Goal: Task Accomplishment & Management: Complete application form

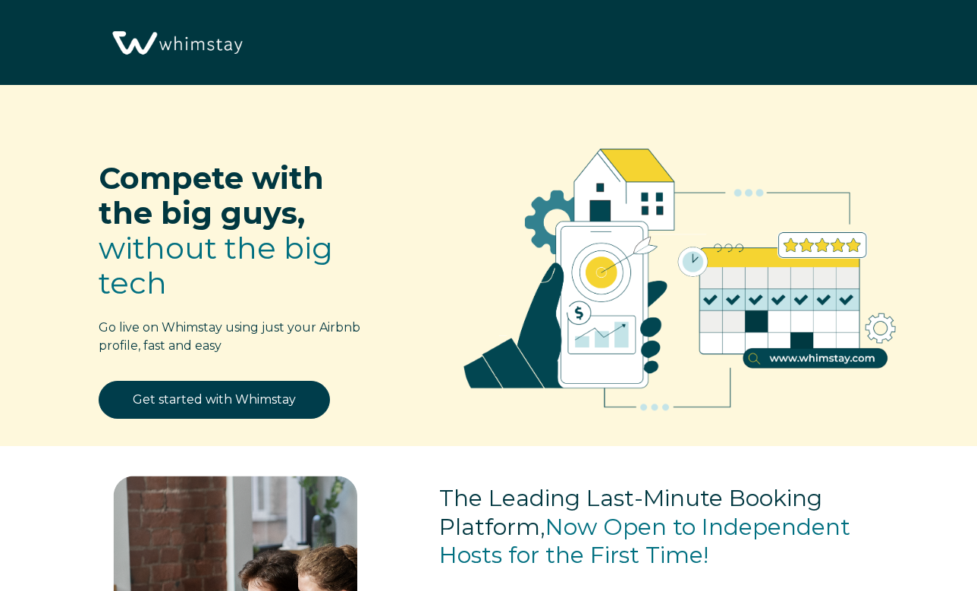
select select "US"
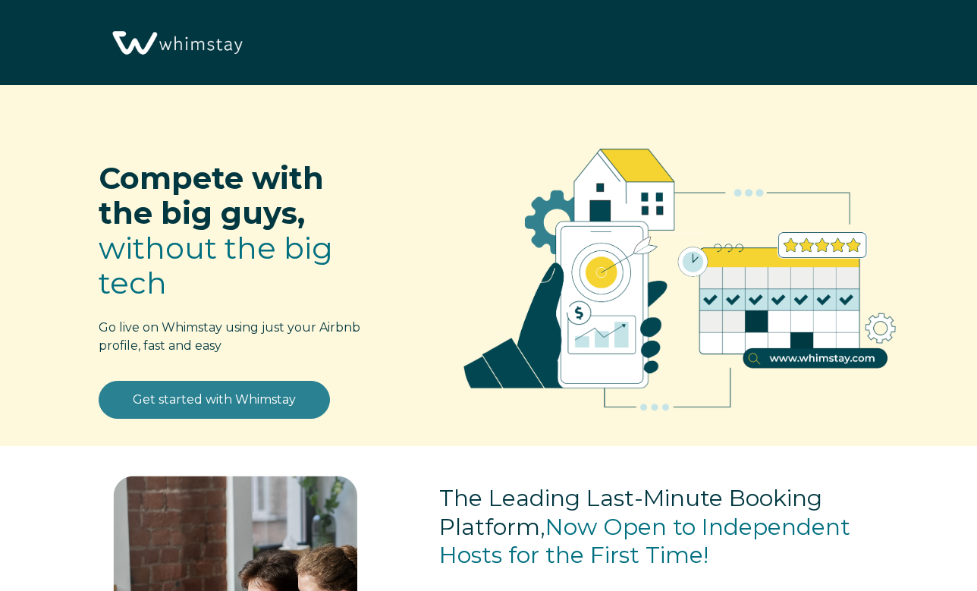
select select "US"
click at [193, 404] on link "Get started with Whimstay" at bounding box center [214, 400] width 231 height 38
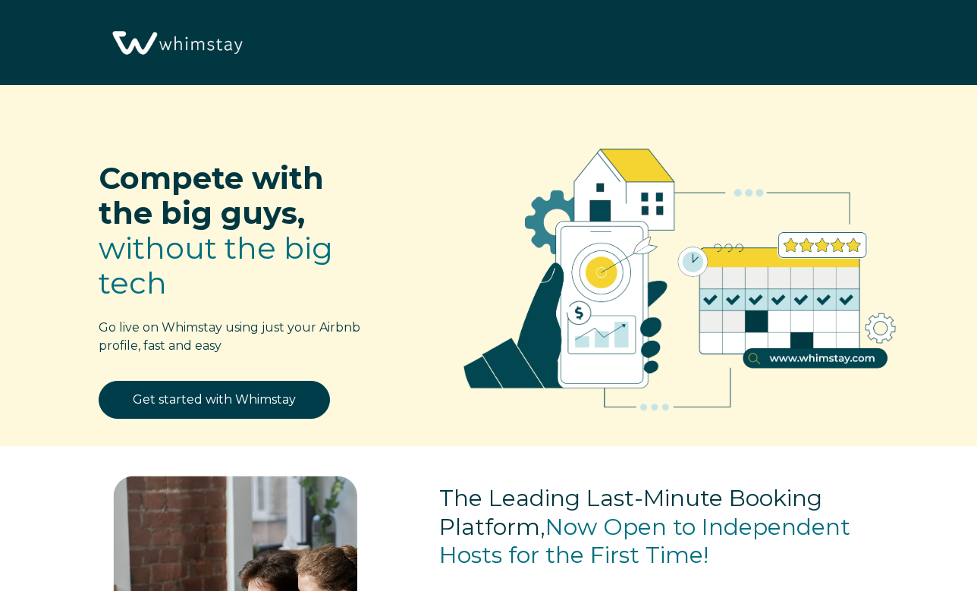
scroll to position [1767, 0]
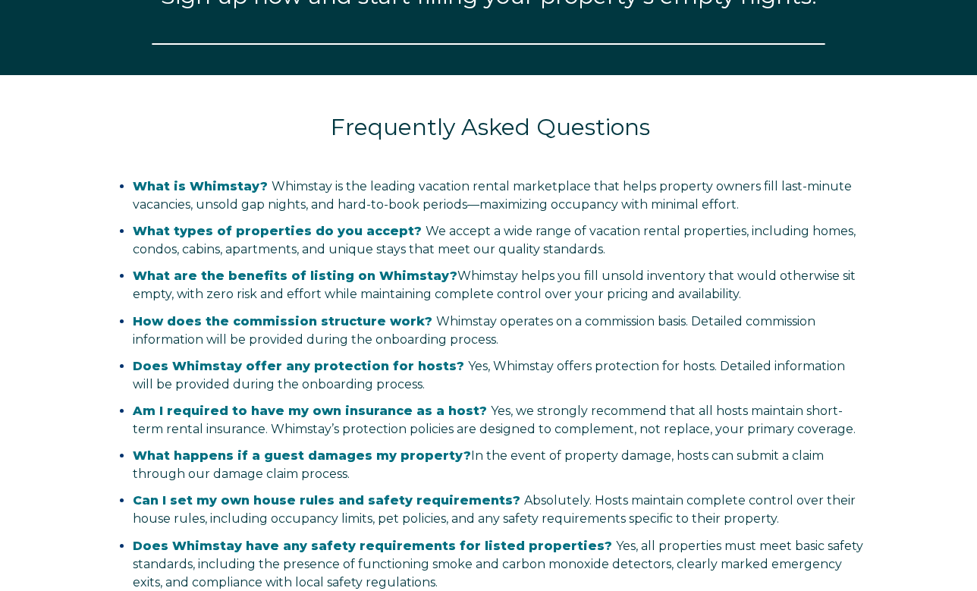
select select "US"
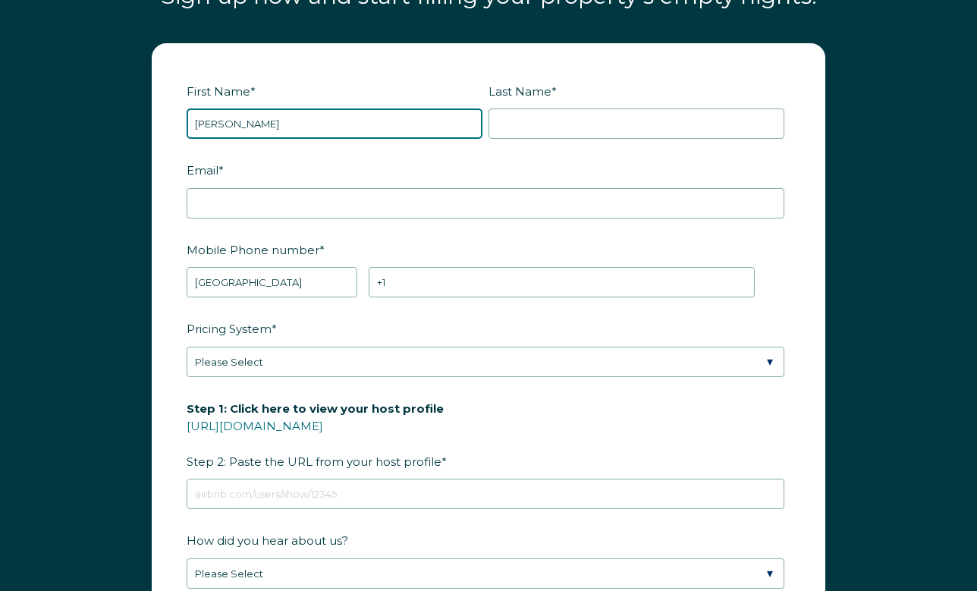
type input "[PERSON_NAME]"
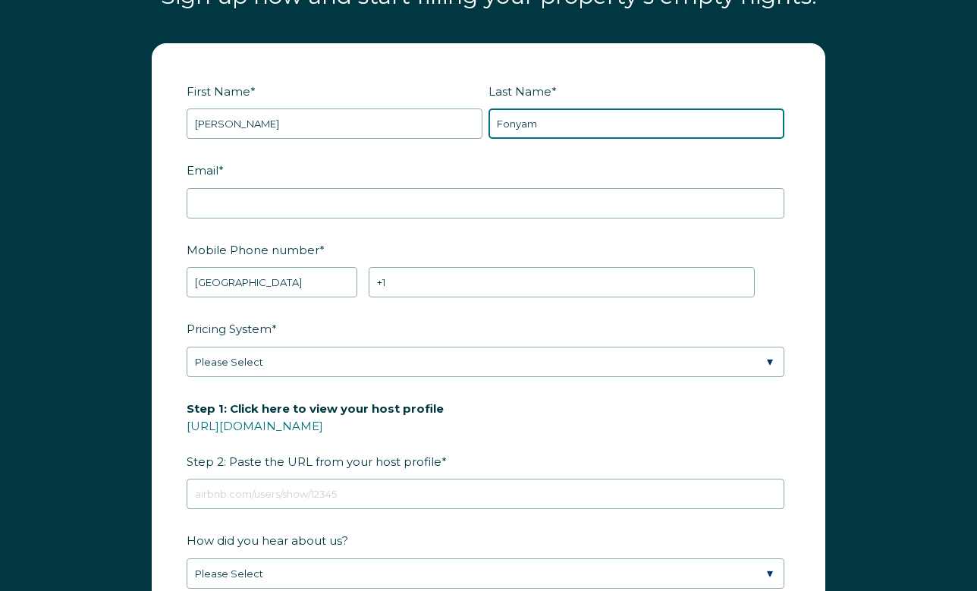
type input "Fonyam"
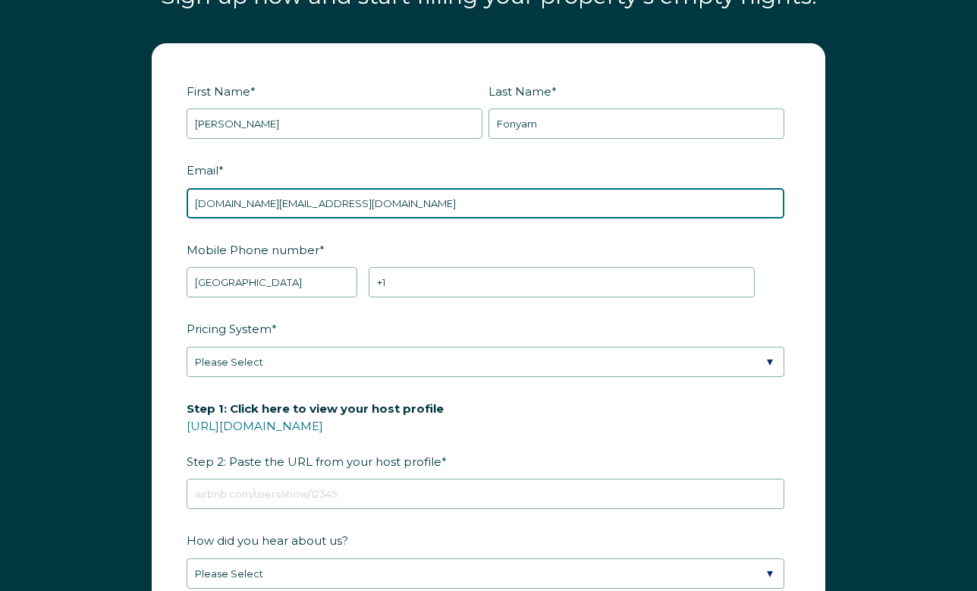
type input "arnoldf.apartments@gmail.com"
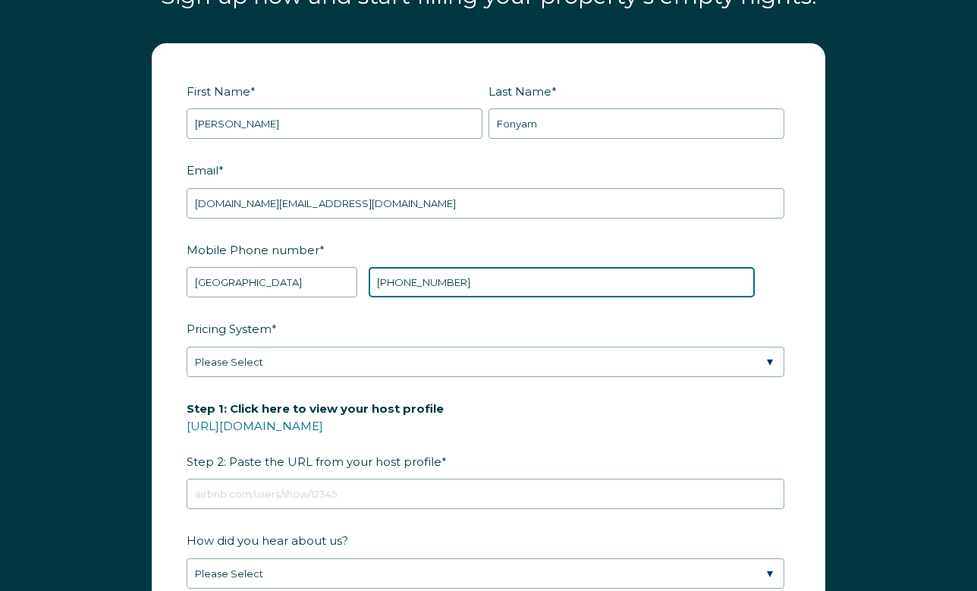
type input "+1 7634470249"
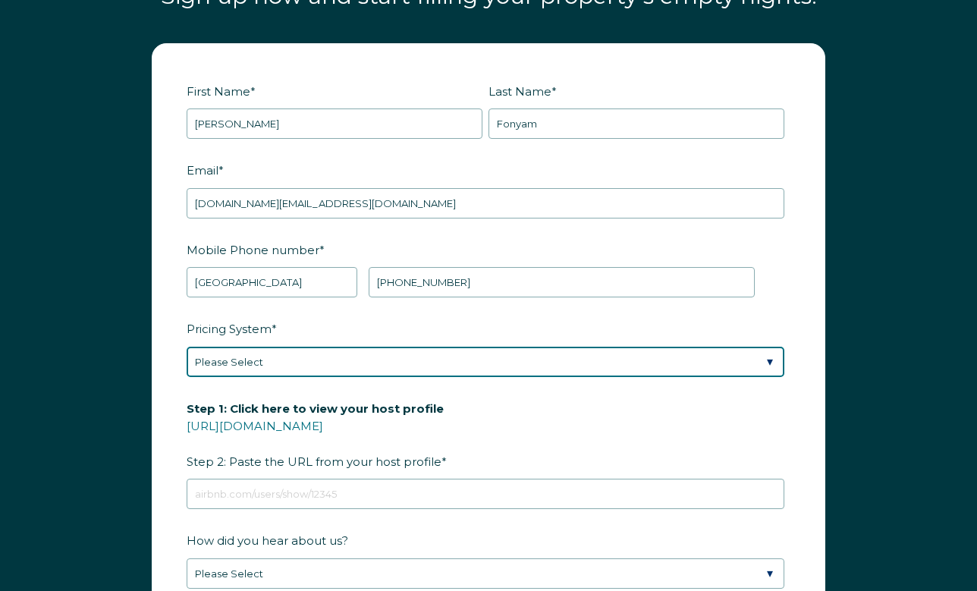
select select "PriceLabs"
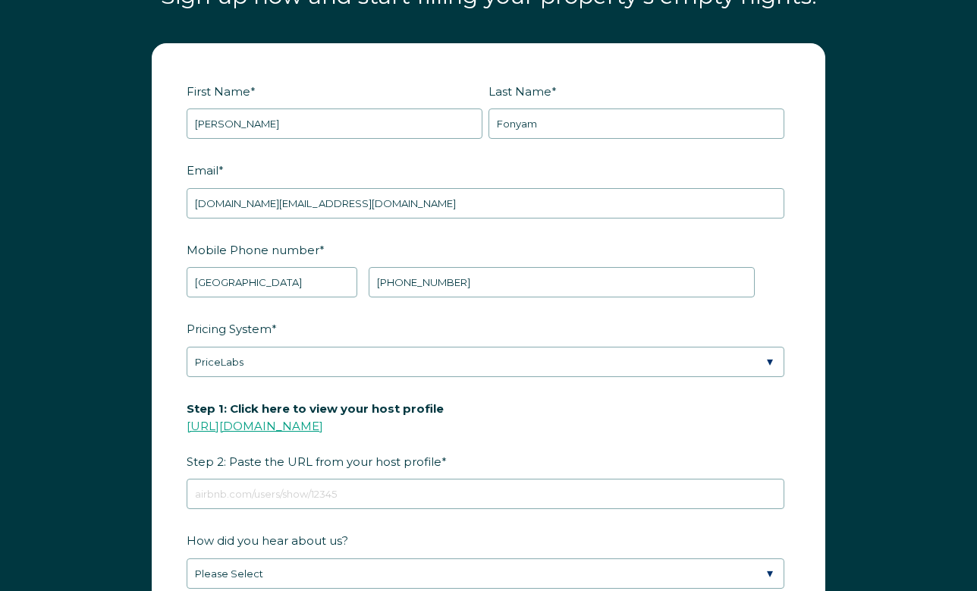
click at [323, 433] on link "https://www.airbnb.com/users/show/" at bounding box center [255, 426] width 137 height 14
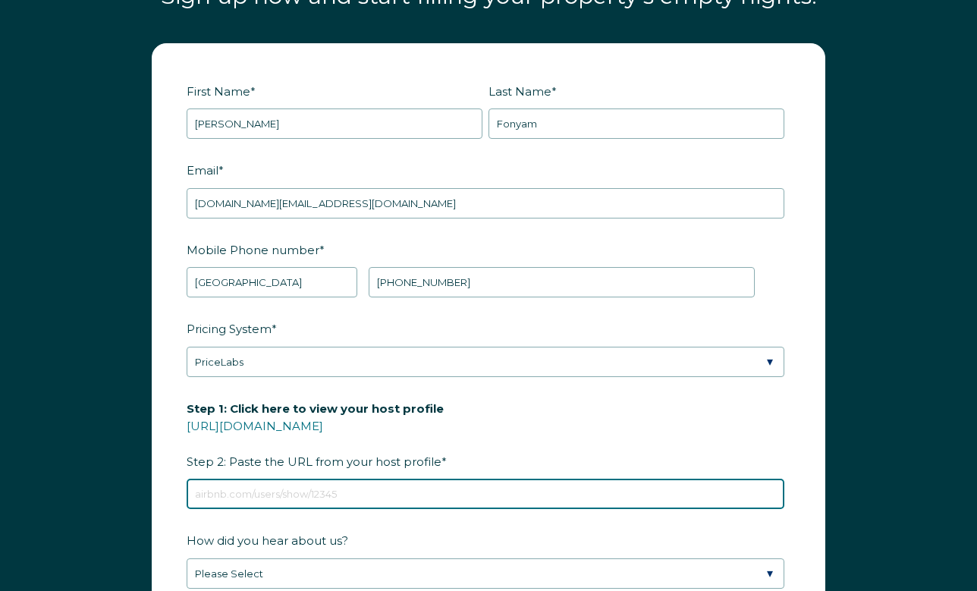
click at [443, 509] on input "Step 1: Click here to view your host profile https://www.airbnb.com/users/show/…" at bounding box center [486, 494] width 598 height 30
paste input "https://www.airbnb.com/users/show/693586516"
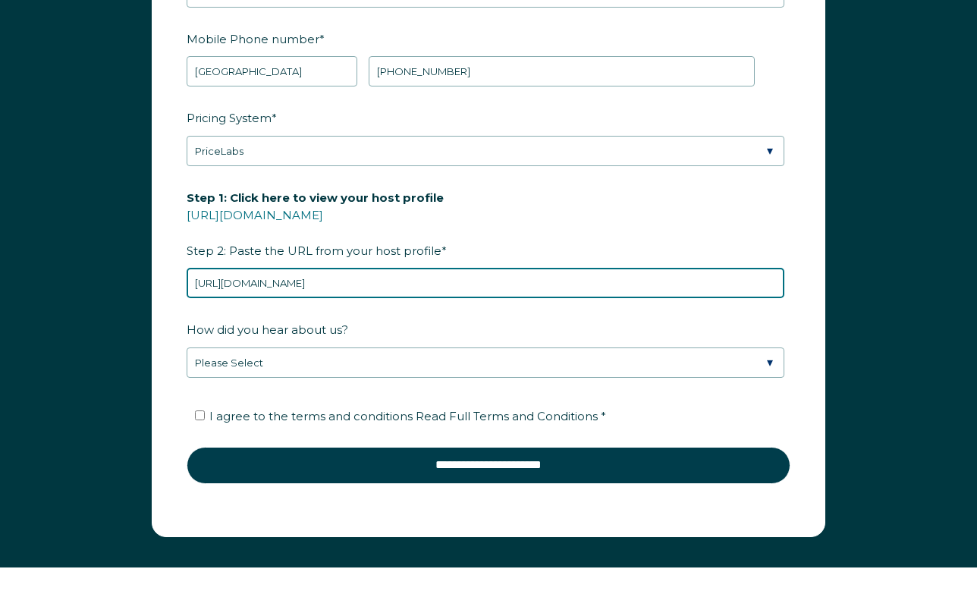
scroll to position [1993, 0]
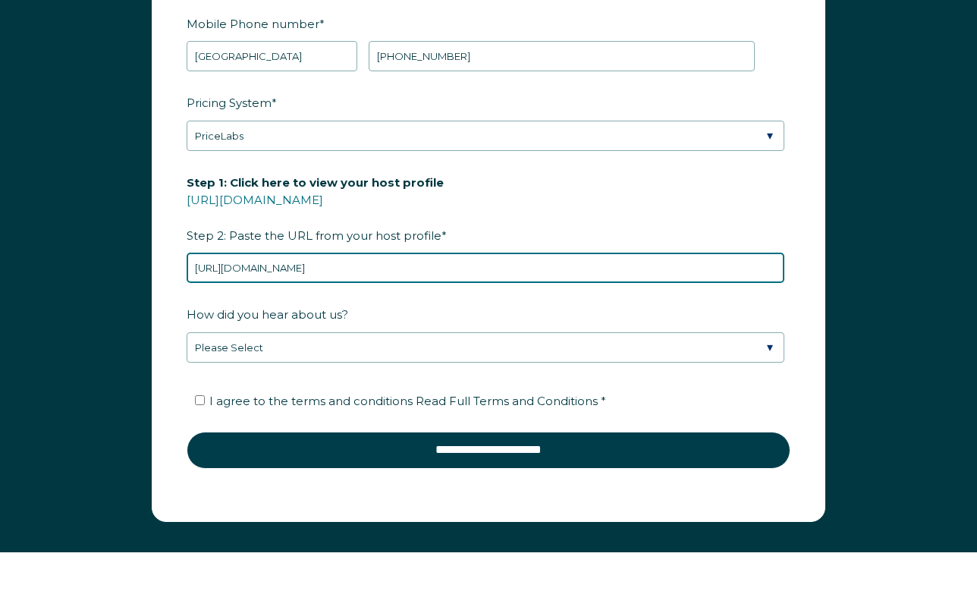
type input "https://www.airbnb.com/users/show/693586516"
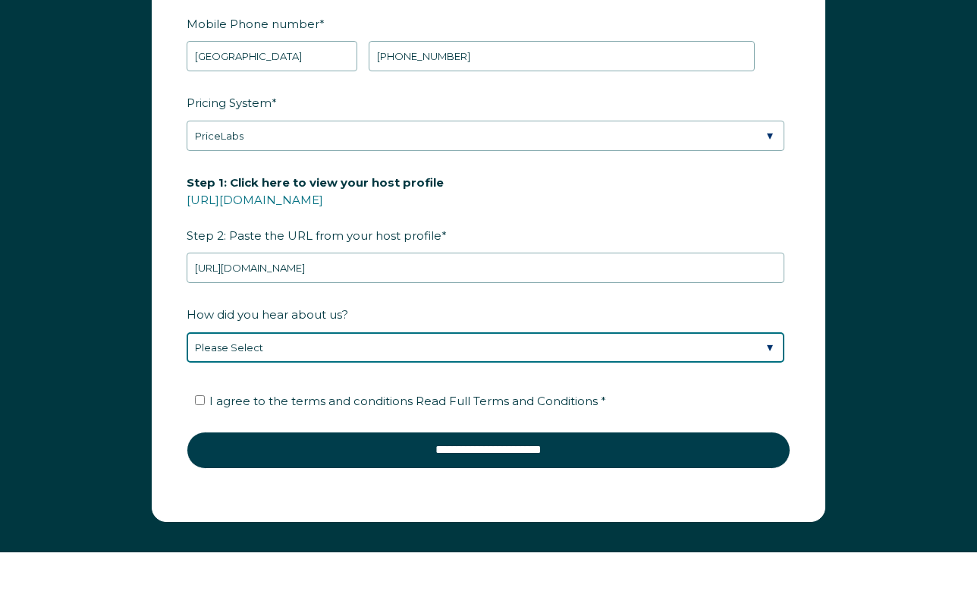
select select "Referral from a Friend"
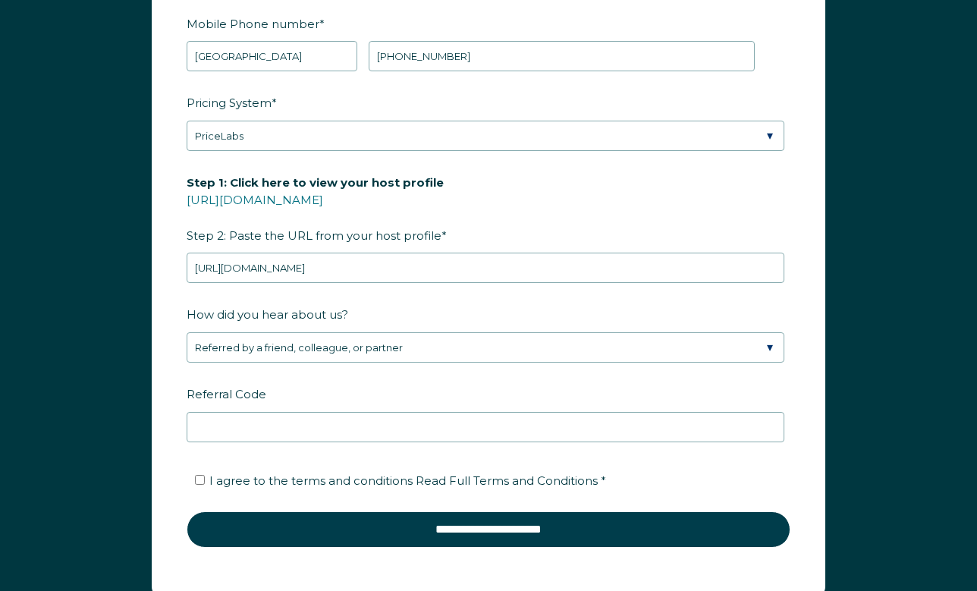
click at [331, 488] on span "I agree to the terms and conditions Read Full Terms and Conditions *" at bounding box center [407, 480] width 397 height 14
click at [205, 485] on input "I agree to the terms and conditions Read Full Terms and Conditions *" at bounding box center [200, 480] width 10 height 10
checkbox input "true"
click at [384, 567] on form "First Name * Arnold Last Name * Fonyam RBO Token Company ID Referrer Code Diale…" at bounding box center [488, 209] width 672 height 783
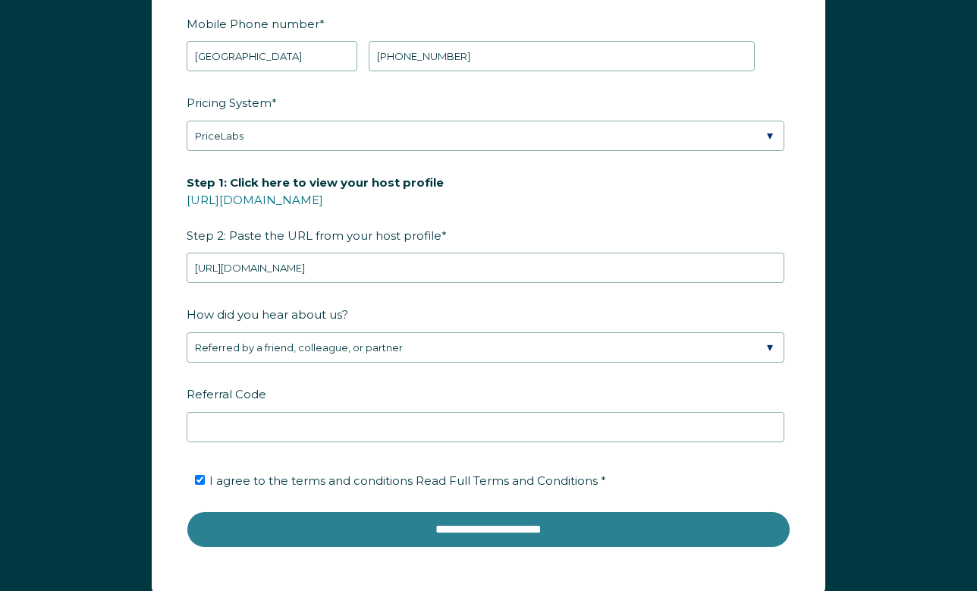
click at [391, 541] on input "**********" at bounding box center [489, 529] width 604 height 36
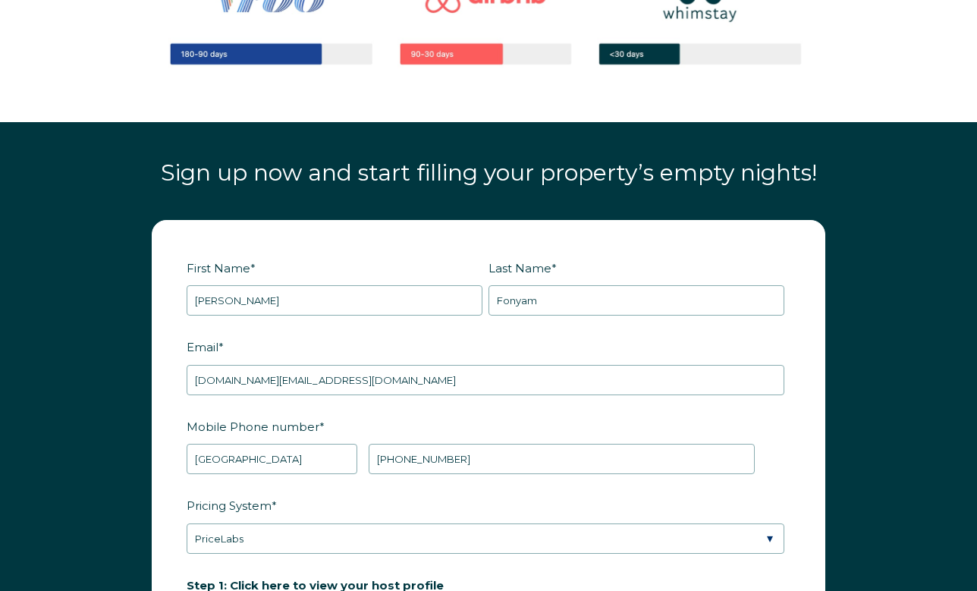
scroll to position [1470, 0]
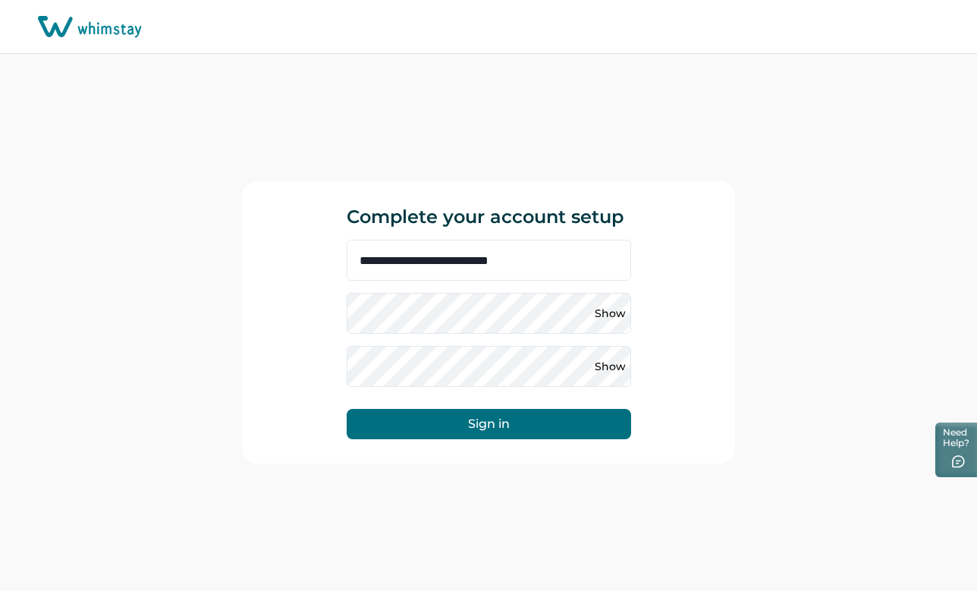
click at [491, 315] on div "Show" at bounding box center [489, 313] width 284 height 41
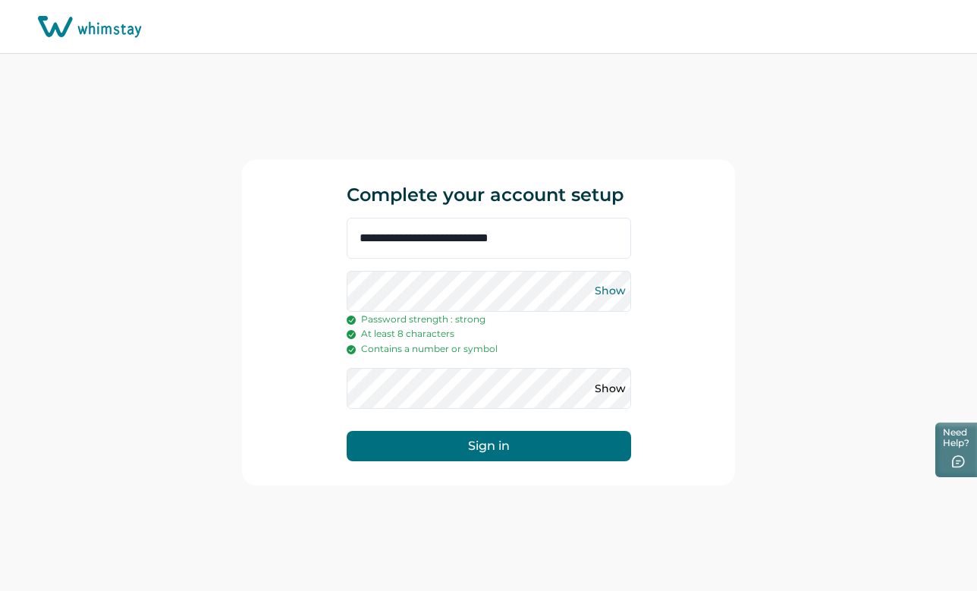
click at [617, 291] on button "Show" at bounding box center [610, 291] width 24 height 24
click at [510, 445] on button "Sign in" at bounding box center [489, 446] width 284 height 30
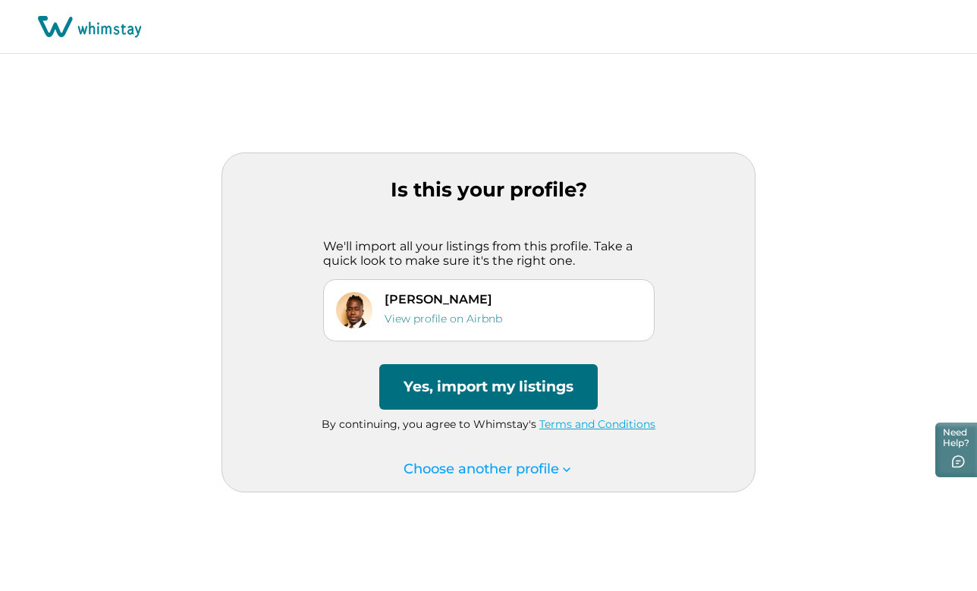
click at [531, 381] on button "Yes, import my listings" at bounding box center [488, 387] width 218 height 46
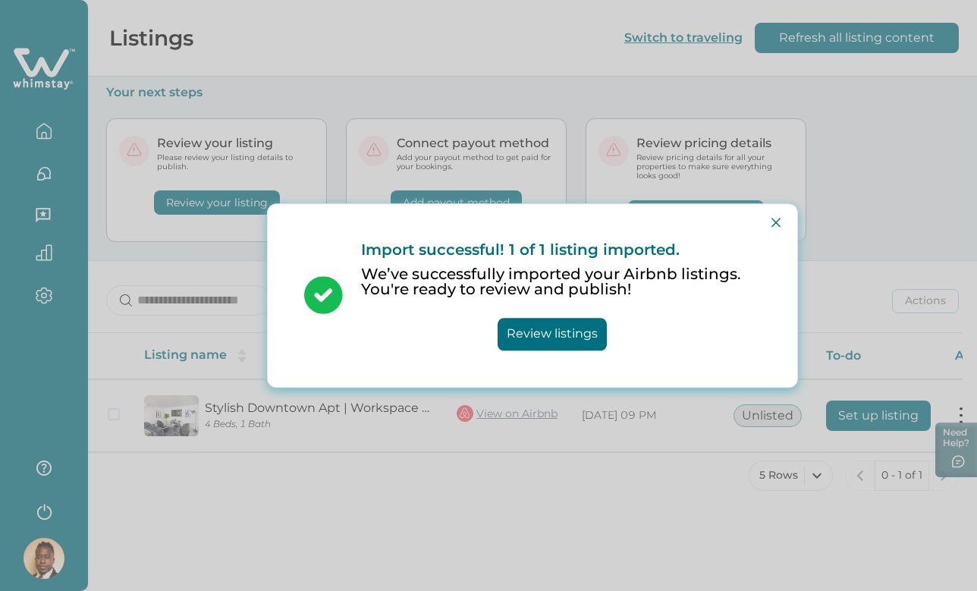
click at [563, 347] on button "Review listings" at bounding box center [551, 334] width 109 height 33
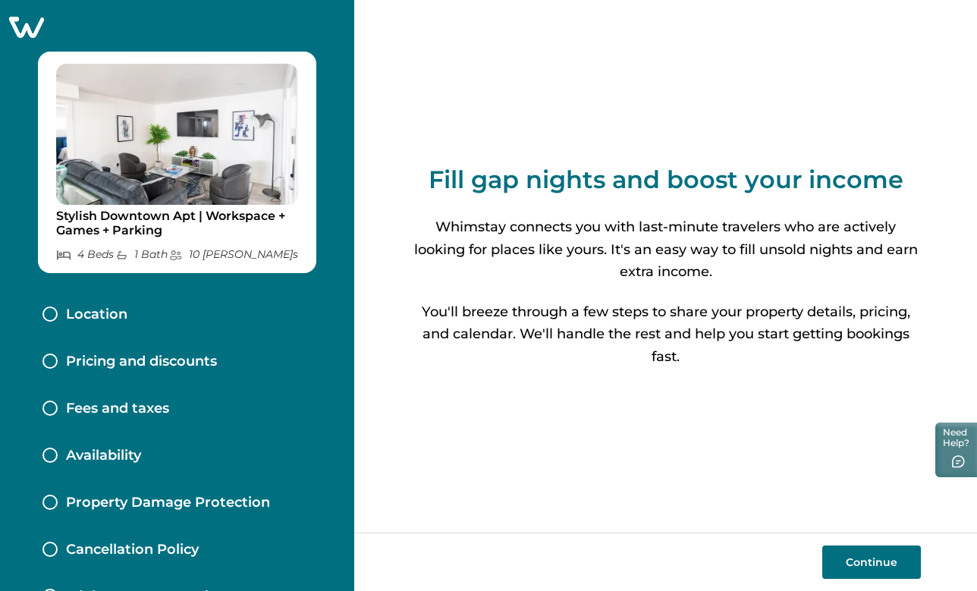
click at [875, 557] on button "Continue" at bounding box center [871, 561] width 99 height 33
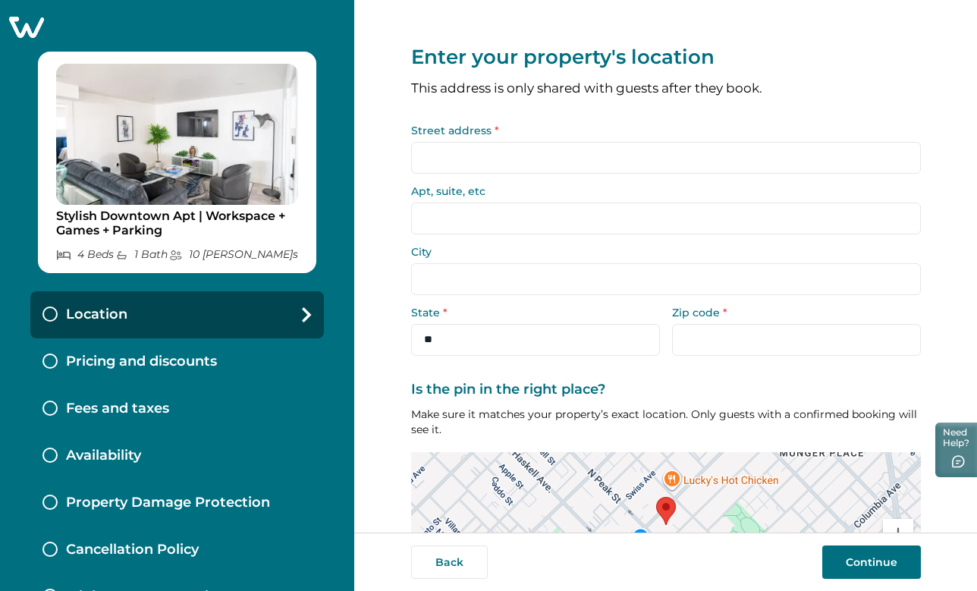
click at [707, 151] on input "Street address *" at bounding box center [666, 158] width 510 height 32
type input "**********"
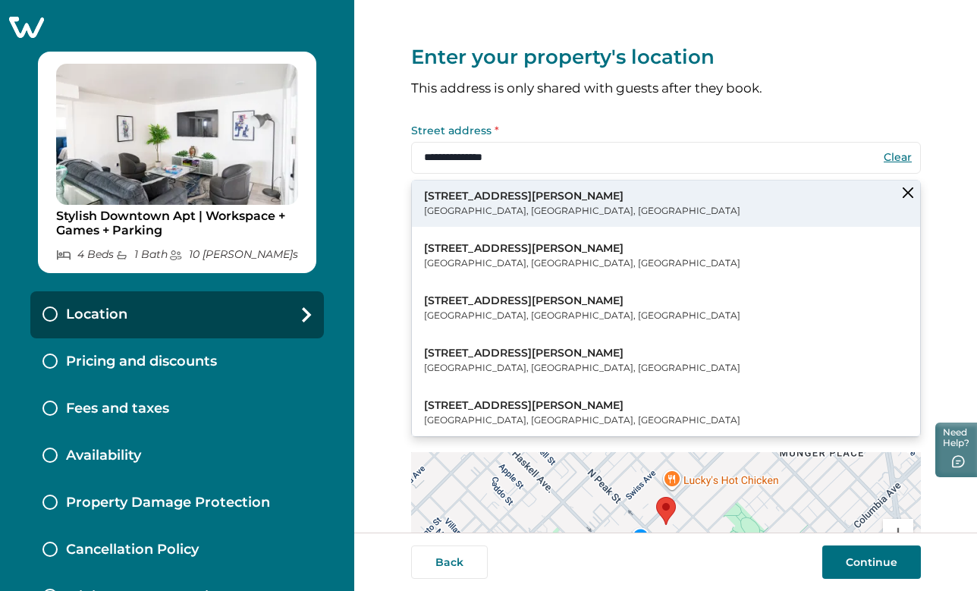
click at [491, 203] on p "Dallas, TX, USA" at bounding box center [582, 210] width 316 height 15
type input "******"
select select "**"
type input "*****"
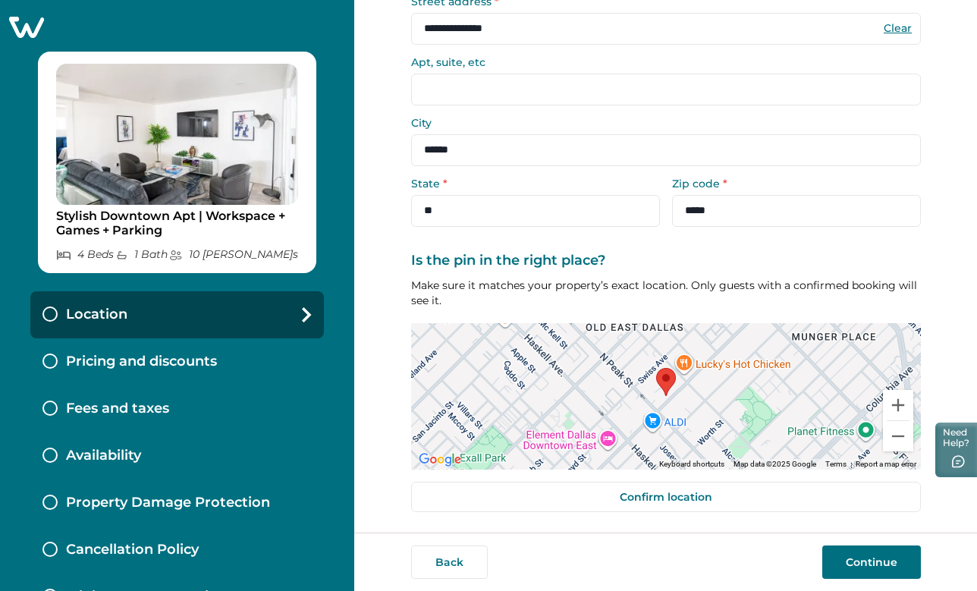
scroll to position [128, 0]
click at [852, 564] on button "Continue" at bounding box center [871, 561] width 99 height 33
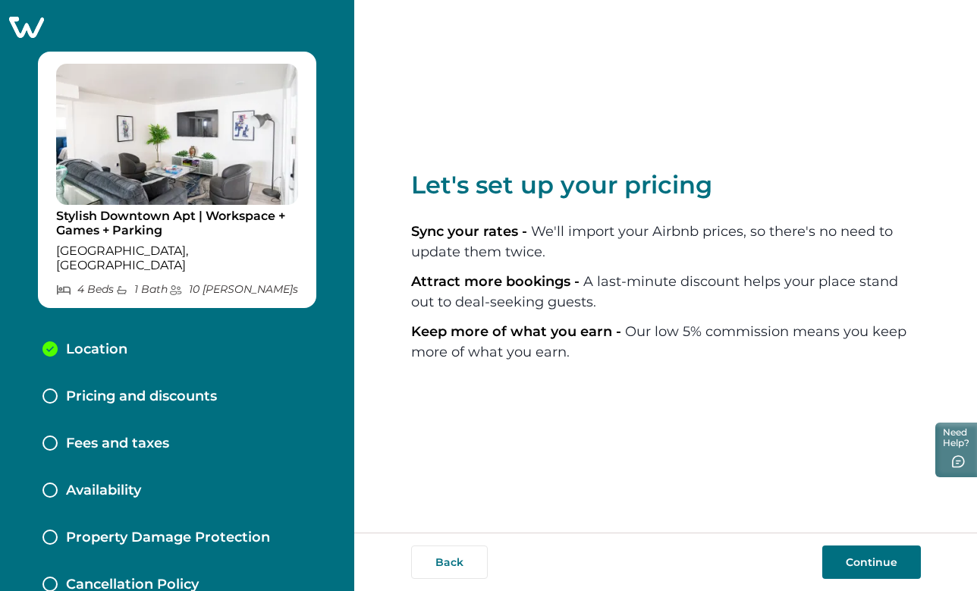
click at [866, 565] on button "Continue" at bounding box center [871, 561] width 99 height 33
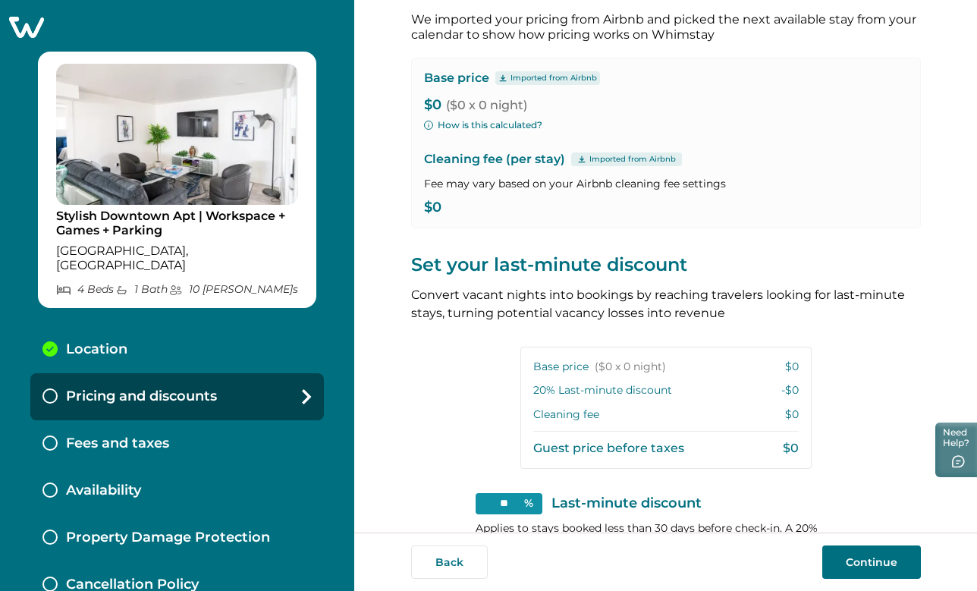
scroll to position [77, 0]
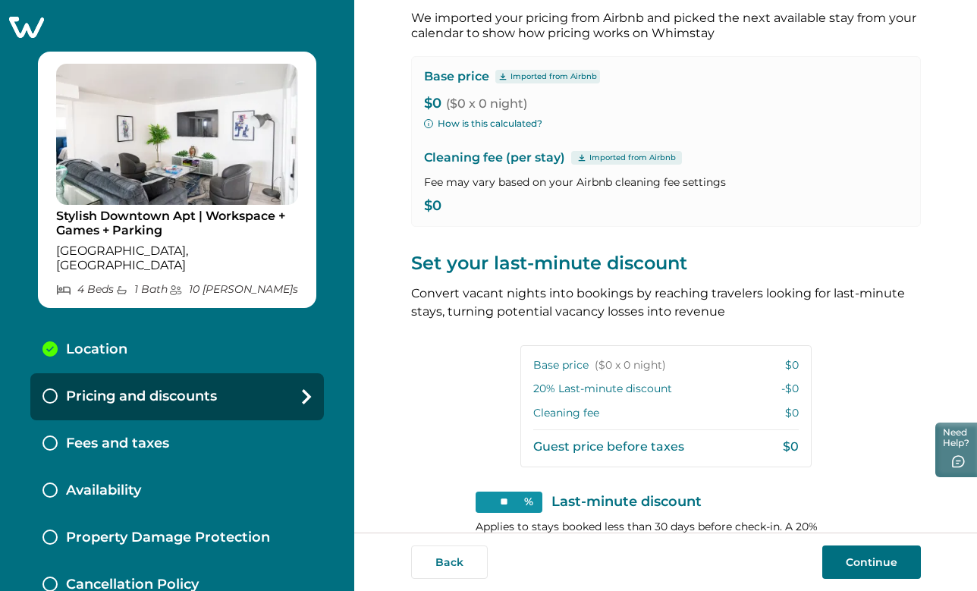
click at [450, 209] on p "$0" at bounding box center [666, 206] width 484 height 15
click at [435, 203] on p "$0" at bounding box center [666, 206] width 484 height 15
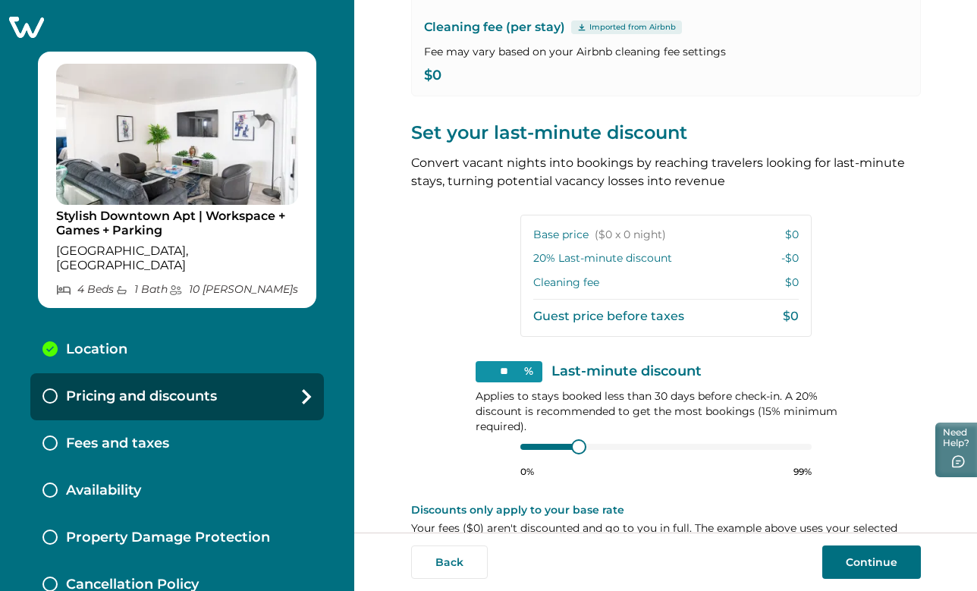
scroll to position [221, 0]
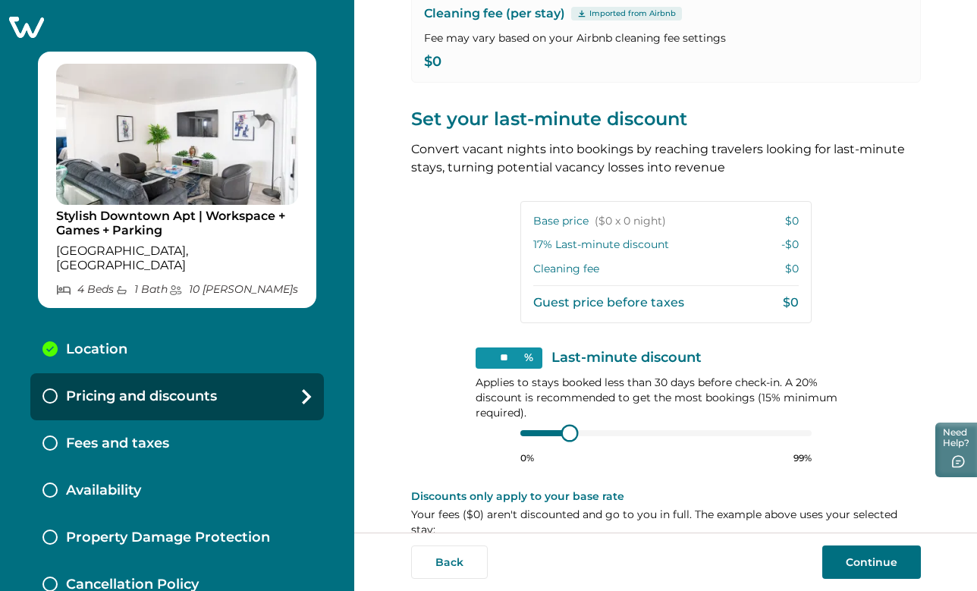
type input "**"
click at [520, 433] on div at bounding box center [665, 433] width 291 height 12
click at [537, 430] on div at bounding box center [542, 433] width 44 height 6
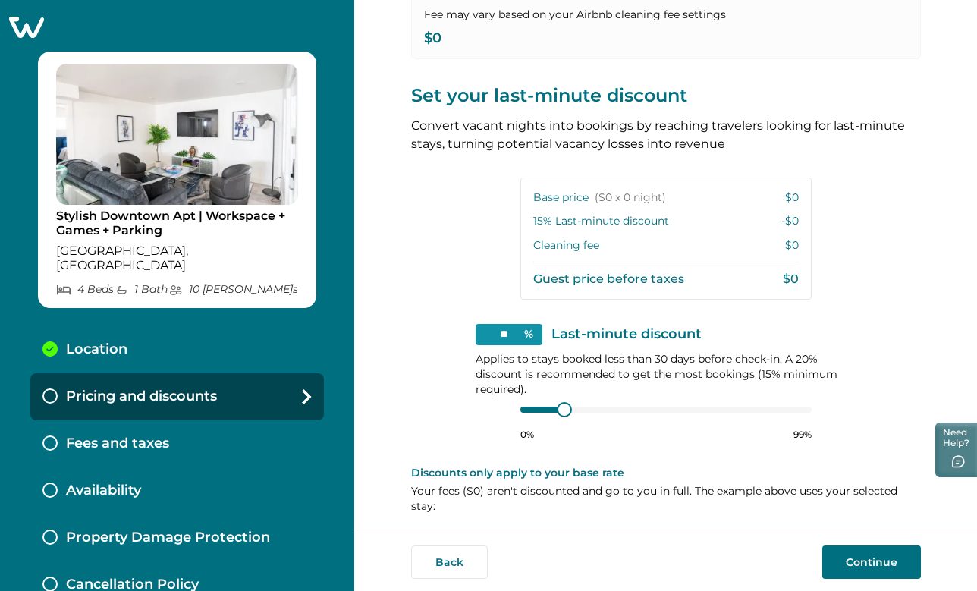
scroll to position [244, 0]
click at [504, 333] on input "**" at bounding box center [508, 335] width 67 height 21
click at [450, 428] on div "View your pricing We imported your pricing from Airbnb and picked the next avai…" at bounding box center [666, 146] width 510 height 780
click at [516, 329] on input "**" at bounding box center [508, 335] width 67 height 21
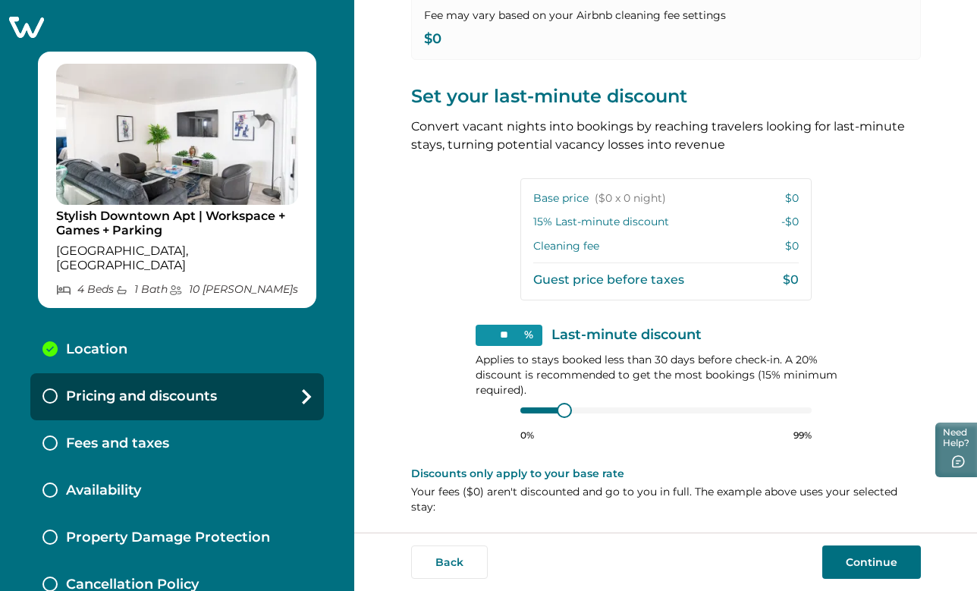
click at [516, 329] on input "**" at bounding box center [508, 335] width 67 height 21
type input "**"
click at [428, 417] on div "View your pricing We imported your pricing from Airbnb and picked the next avai…" at bounding box center [666, 146] width 510 height 780
click at [464, 453] on div "View your pricing We imported your pricing from Airbnb and picked the next avai…" at bounding box center [666, 146] width 510 height 780
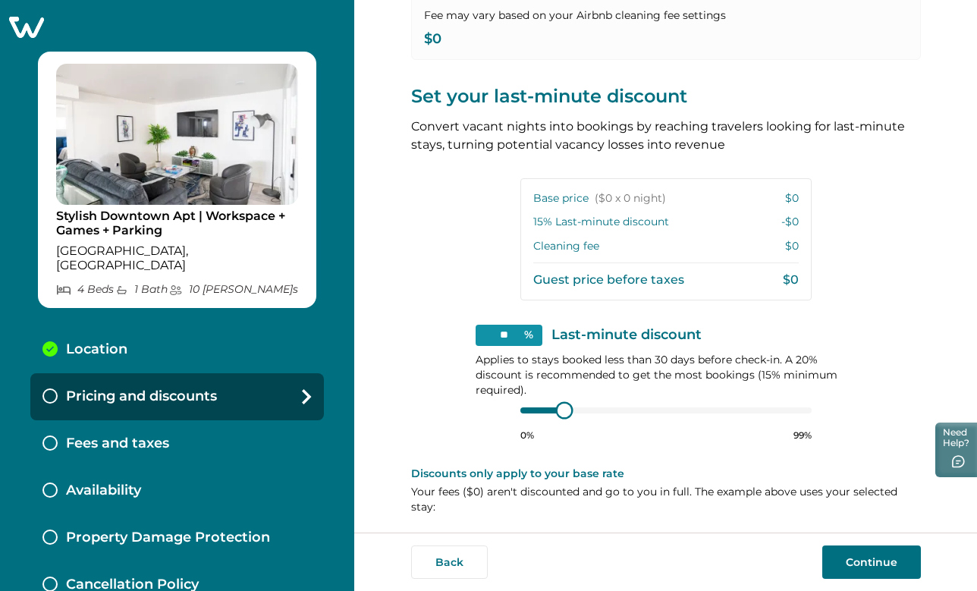
click at [499, 406] on div "** % Last-minute discount Applies to stays booked less than 30 days before chec…" at bounding box center [665, 383] width 381 height 117
click at [861, 563] on button "Continue" at bounding box center [871, 561] width 99 height 33
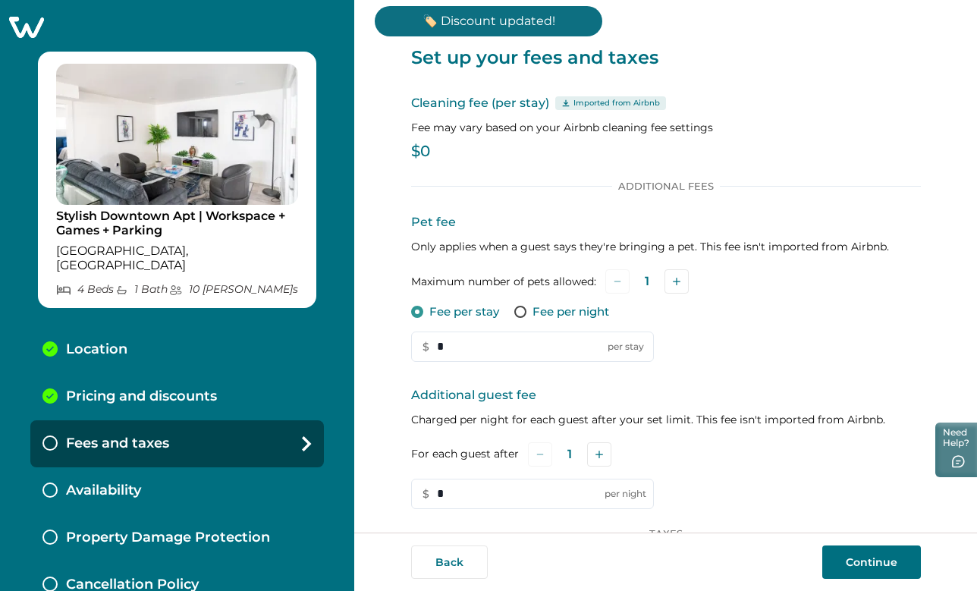
click at [433, 152] on p "$0" at bounding box center [666, 151] width 510 height 15
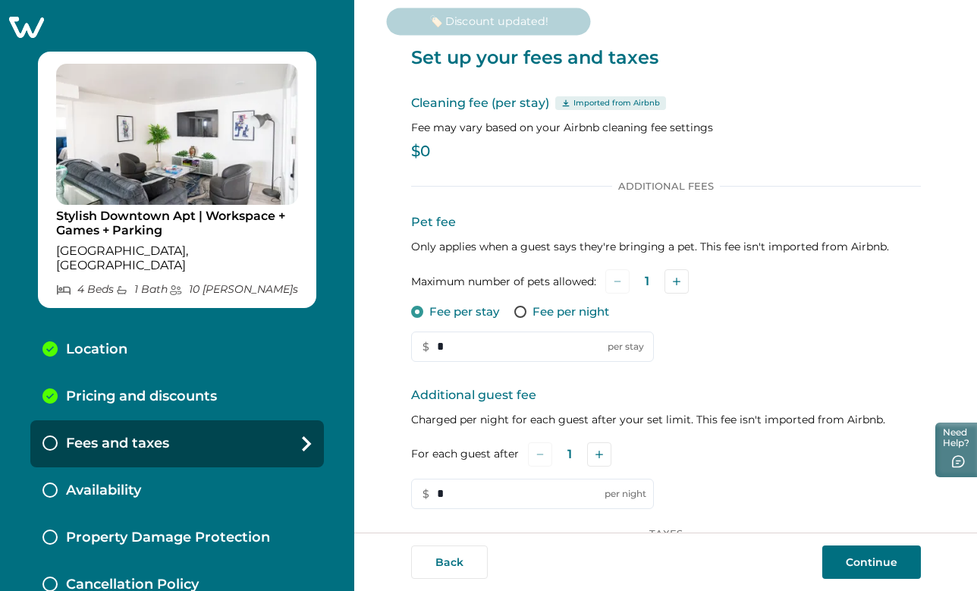
click at [417, 144] on p "$0" at bounding box center [666, 151] width 510 height 15
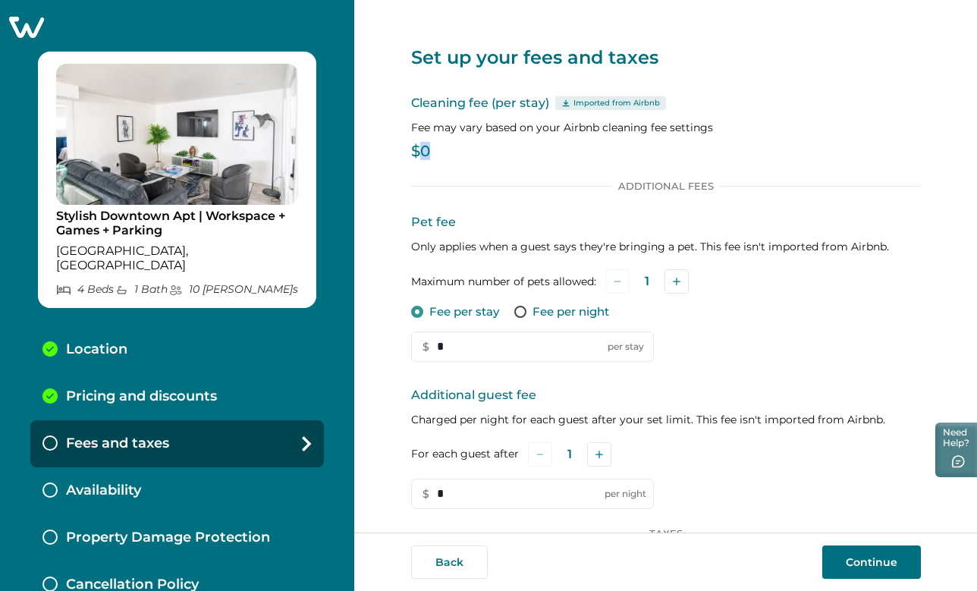
click at [417, 144] on p "$0" at bounding box center [666, 151] width 510 height 15
click at [420, 144] on p "$0" at bounding box center [666, 151] width 510 height 15
click at [426, 149] on p "$0" at bounding box center [666, 151] width 510 height 15
click at [595, 104] on p "Imported from Airbnb" at bounding box center [616, 103] width 86 height 12
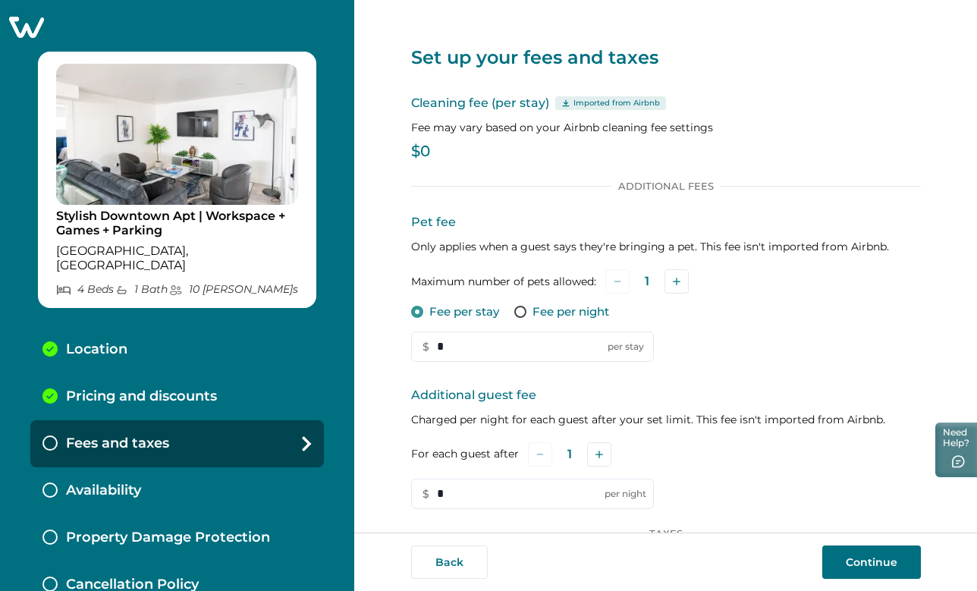
click at [448, 143] on div "Cleaning fee (per stay) Imported from Airbnb Fee may vary based on your Airbnb …" at bounding box center [666, 129] width 510 height 71
click at [428, 148] on p "$0" at bounding box center [666, 151] width 510 height 15
click at [426, 148] on p "$0" at bounding box center [666, 151] width 510 height 15
click at [475, 344] on input "*" at bounding box center [532, 346] width 243 height 30
type input "*"
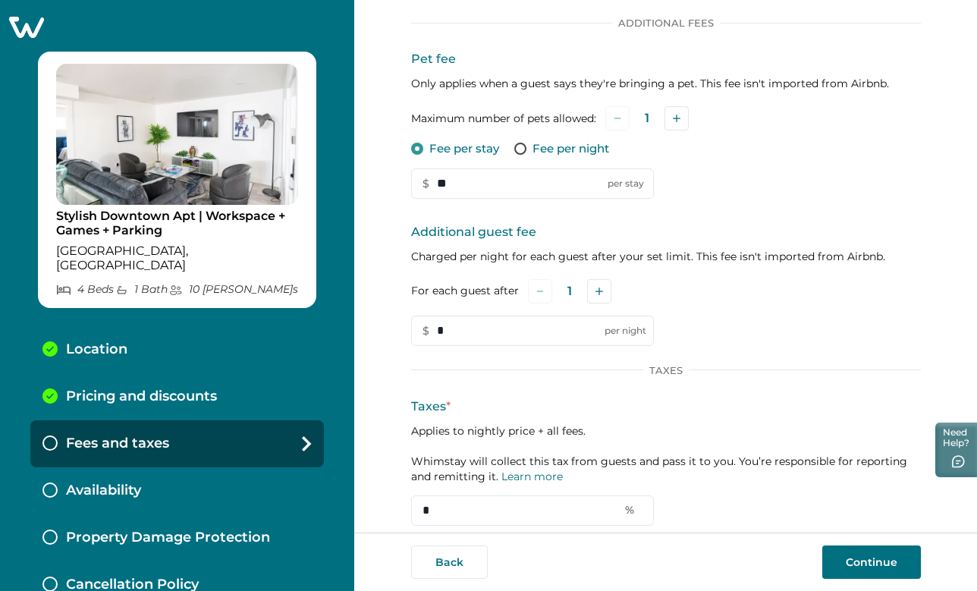
scroll to position [165, 0]
type input "**"
click at [595, 290] on icon "Add" at bounding box center [599, 290] width 8 height 8
click at [591, 290] on button "Add" at bounding box center [601, 290] width 24 height 24
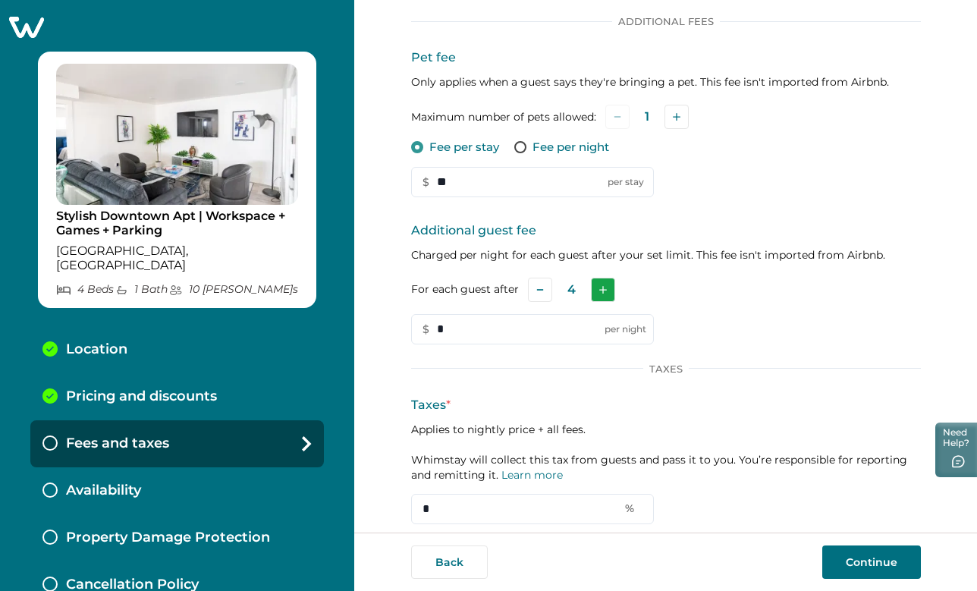
click at [591, 290] on button "Add" at bounding box center [603, 290] width 24 height 24
click at [591, 290] on button "Add" at bounding box center [601, 290] width 24 height 24
click at [538, 334] on input "*" at bounding box center [532, 329] width 243 height 30
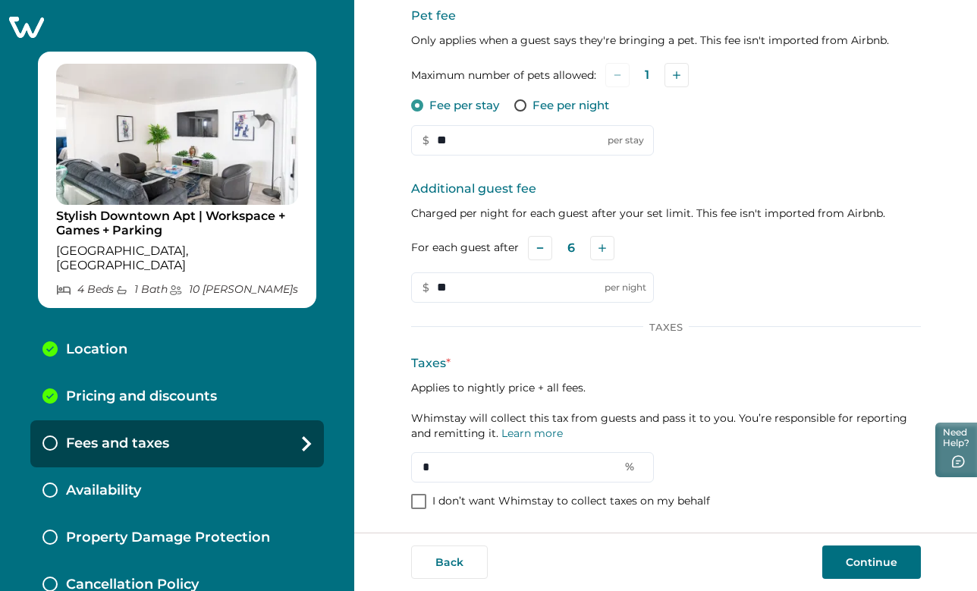
scroll to position [206, 0]
type input "**"
click at [418, 498] on span at bounding box center [418, 501] width 15 height 15
click at [415, 504] on polyline at bounding box center [418, 502] width 7 height 6
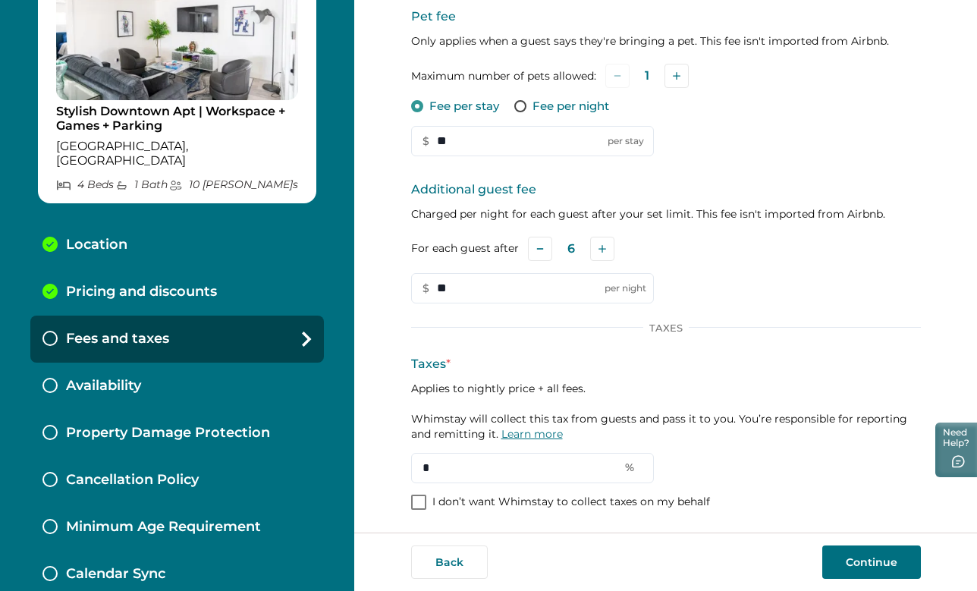
scroll to position [0, 0]
click at [540, 430] on link "Learn more" at bounding box center [531, 434] width 61 height 14
click at [523, 468] on input "*" at bounding box center [532, 468] width 243 height 30
type input "**"
click at [874, 558] on button "Continue" at bounding box center [871, 561] width 99 height 33
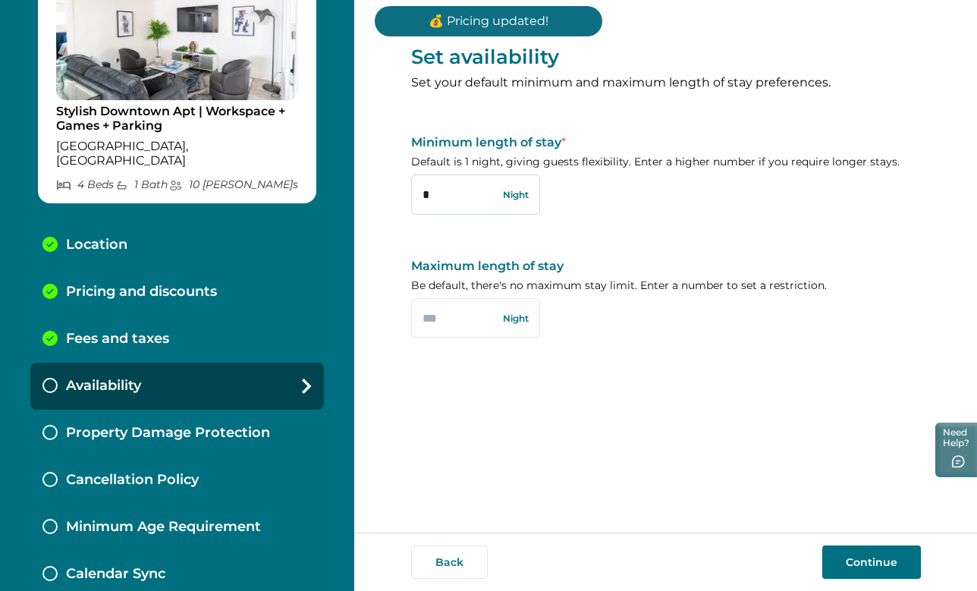
click at [445, 202] on input "*" at bounding box center [475, 193] width 129 height 39
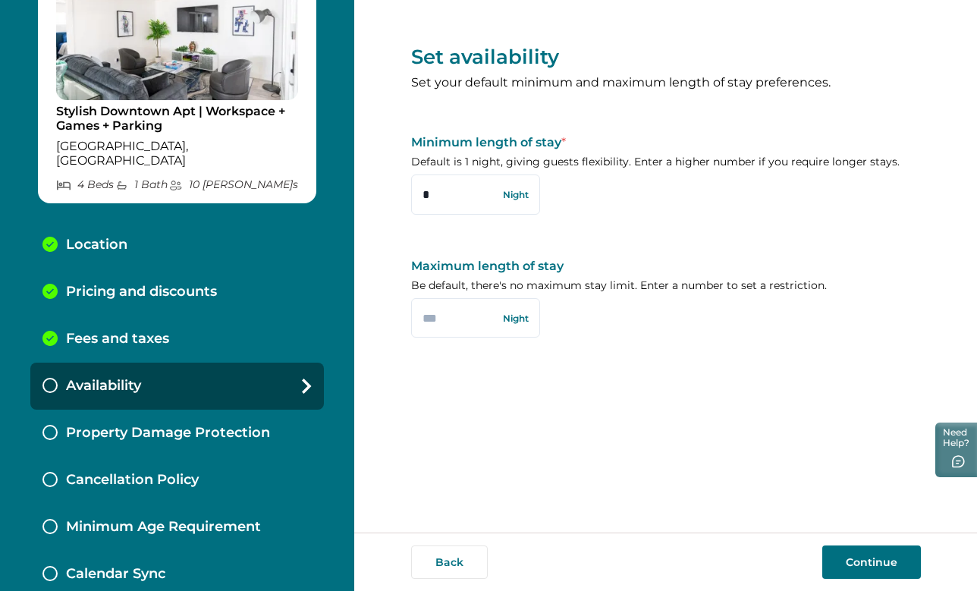
click at [875, 564] on button "Continue" at bounding box center [871, 561] width 99 height 33
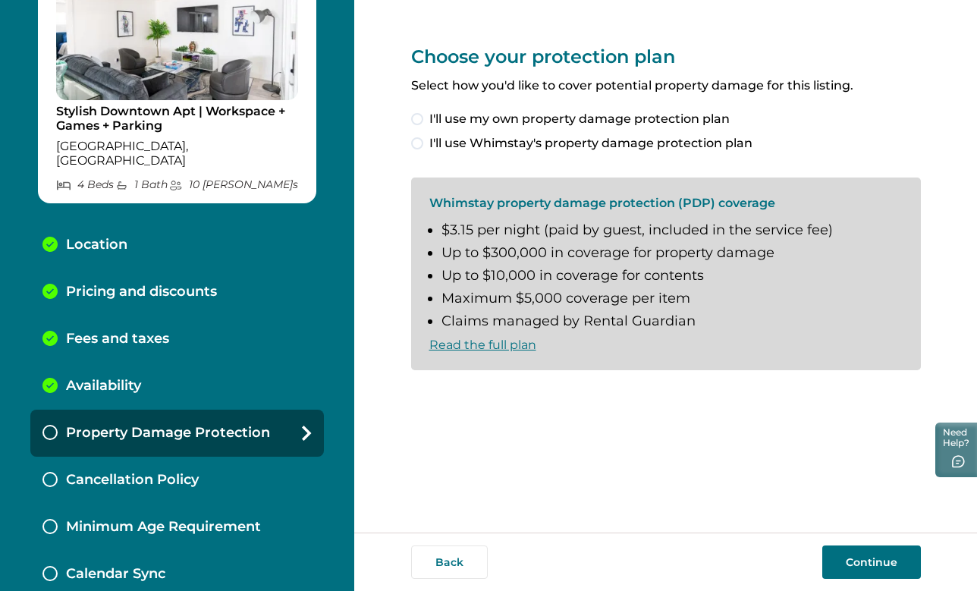
click at [420, 143] on span at bounding box center [417, 143] width 12 height 12
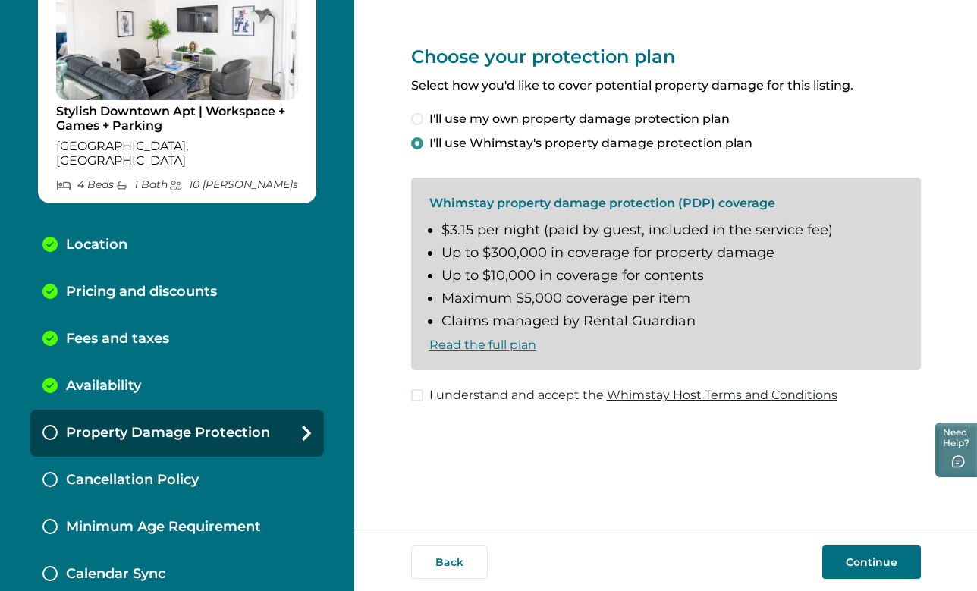
click at [422, 386] on label "I understand and accept the Whimstay Host Terms and Conditions" at bounding box center [624, 395] width 426 height 18
click at [836, 559] on button "Continue" at bounding box center [871, 561] width 99 height 33
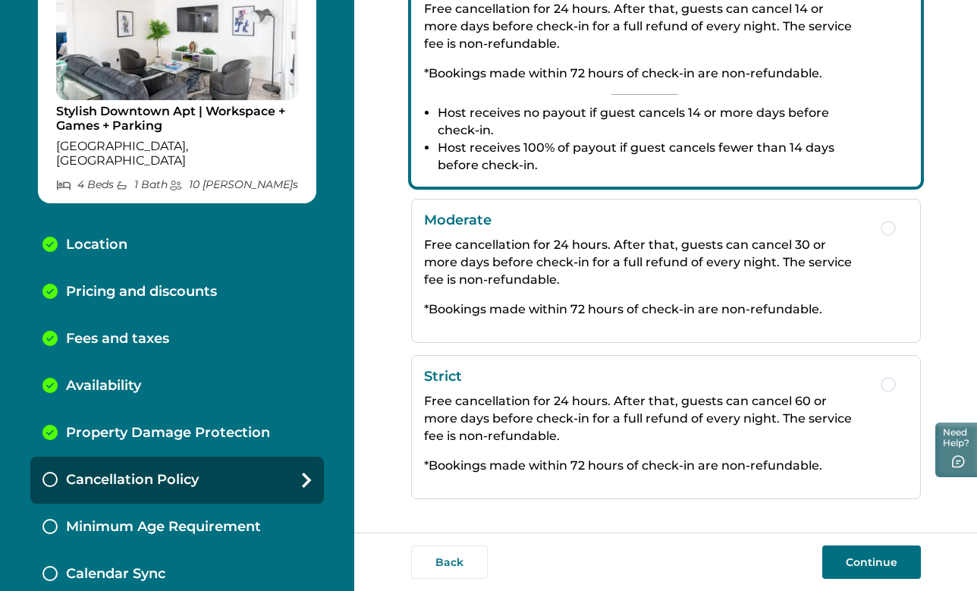
scroll to position [297, 0]
click at [853, 562] on button "Continue" at bounding box center [871, 561] width 99 height 33
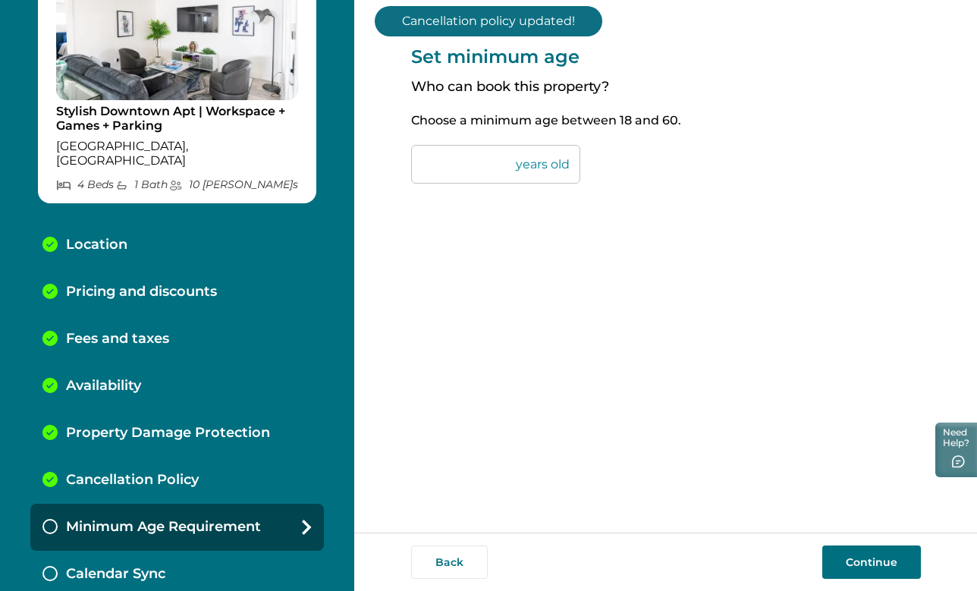
click at [470, 163] on input "**" at bounding box center [495, 164] width 169 height 39
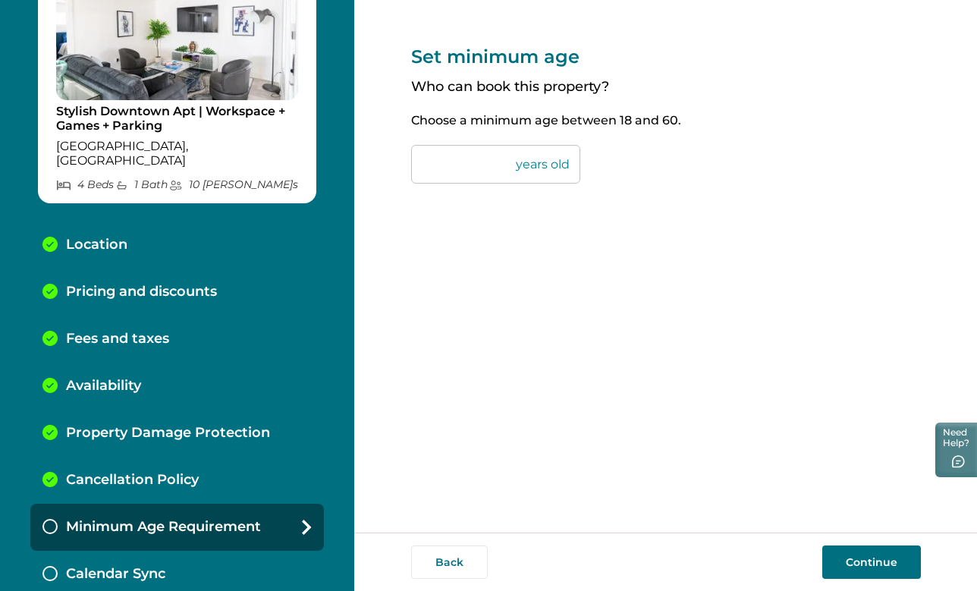
type input "**"
click at [880, 557] on button "Continue" at bounding box center [871, 561] width 99 height 33
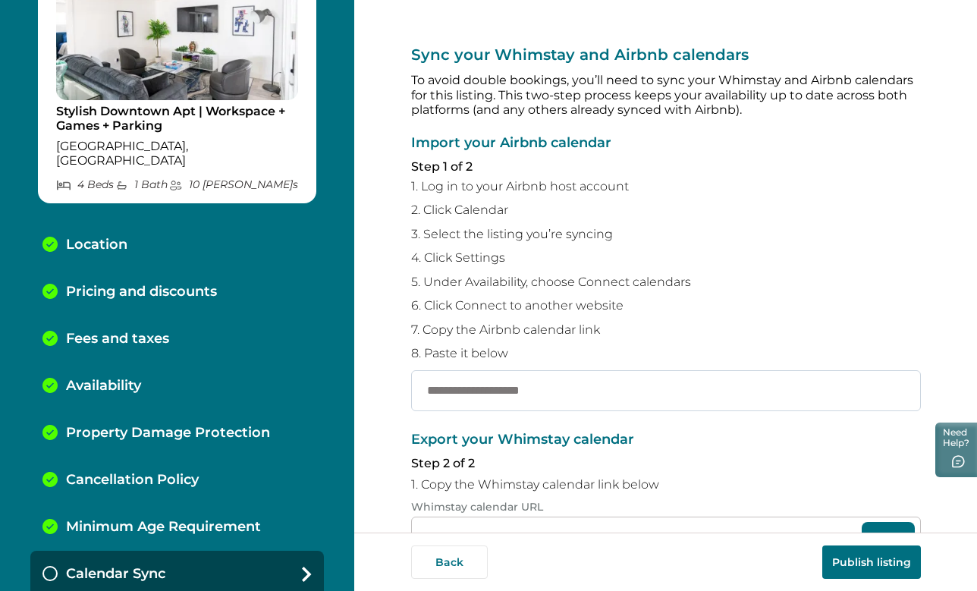
click at [542, 384] on input "text" at bounding box center [666, 390] width 510 height 41
paste input "**********"
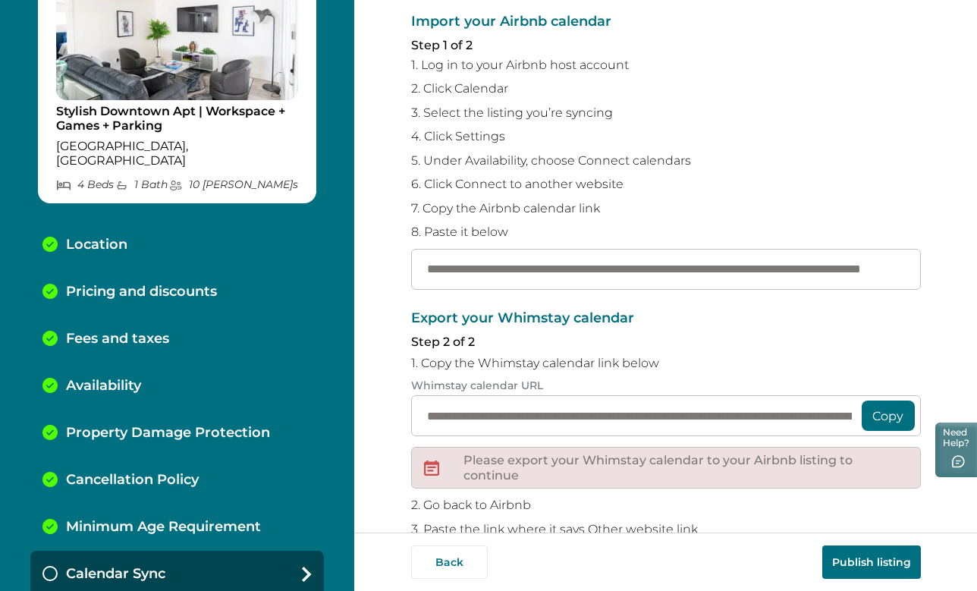
scroll to position [145, 0]
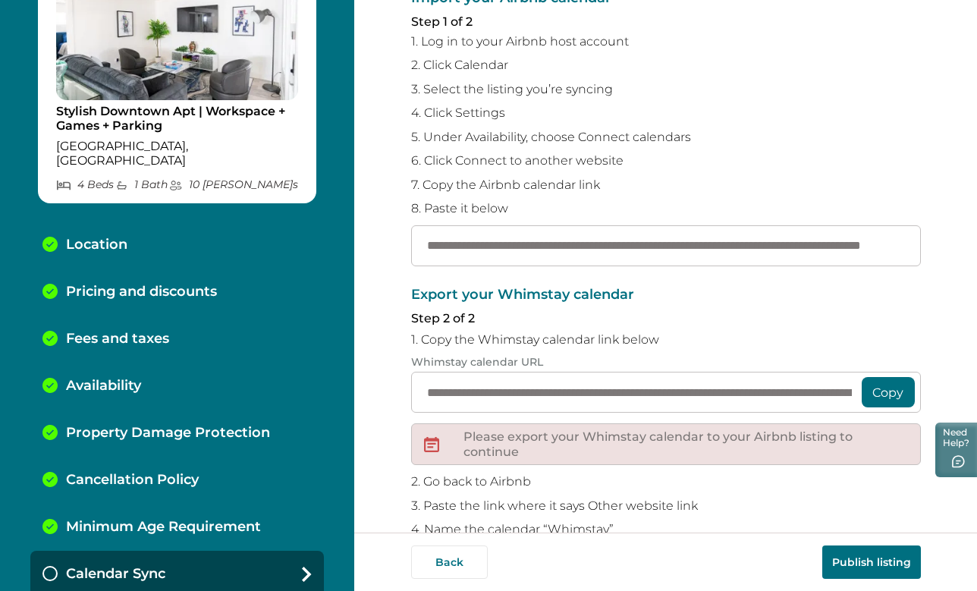
type input "**********"
click at [886, 381] on button "Copy" at bounding box center [887, 392] width 53 height 30
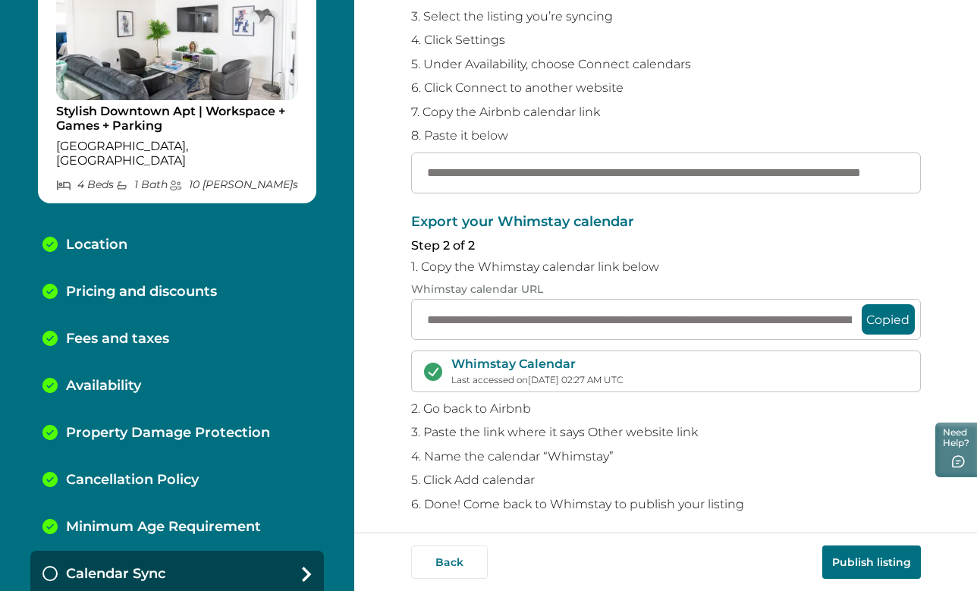
scroll to position [0, 0]
click at [853, 554] on button "Publish listing" at bounding box center [871, 561] width 99 height 33
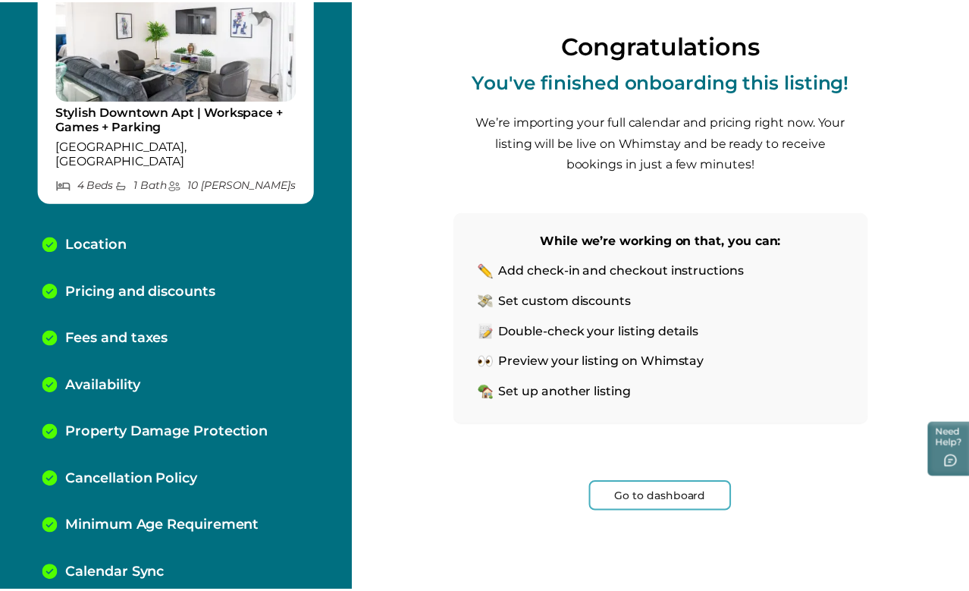
scroll to position [113, 0]
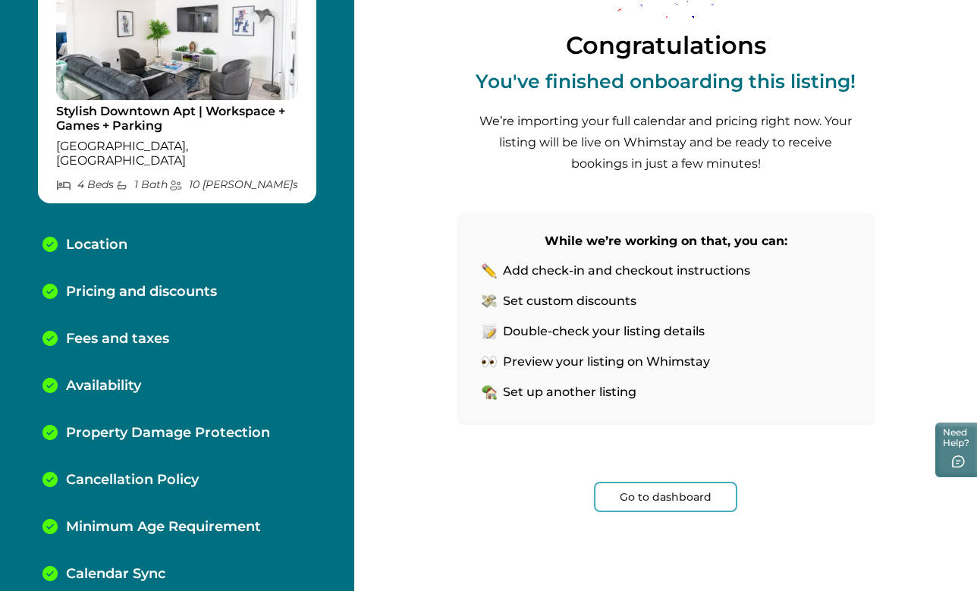
click at [681, 487] on button "Go to dashboard" at bounding box center [665, 497] width 143 height 30
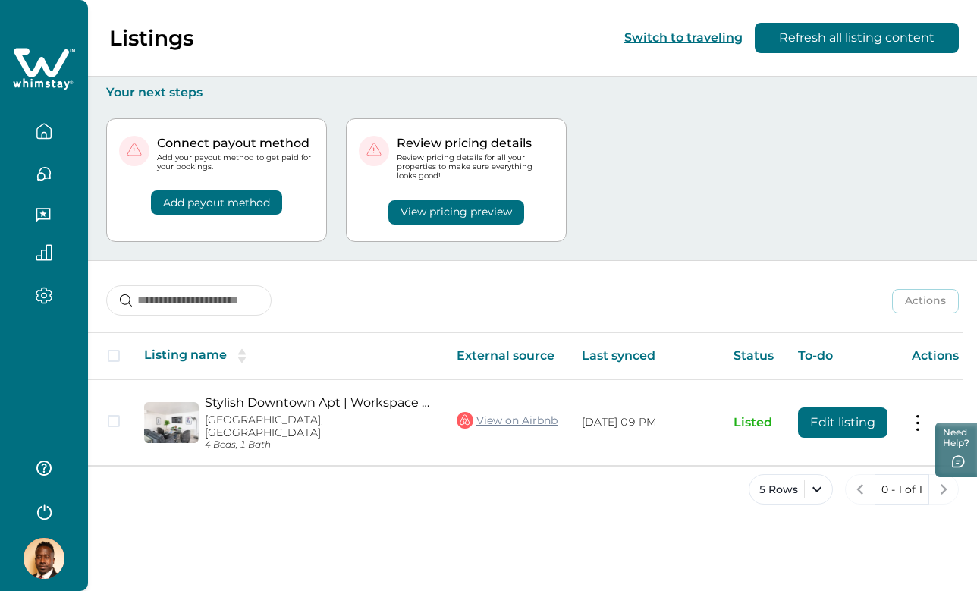
click at [454, 209] on button "View pricing preview" at bounding box center [456, 212] width 136 height 24
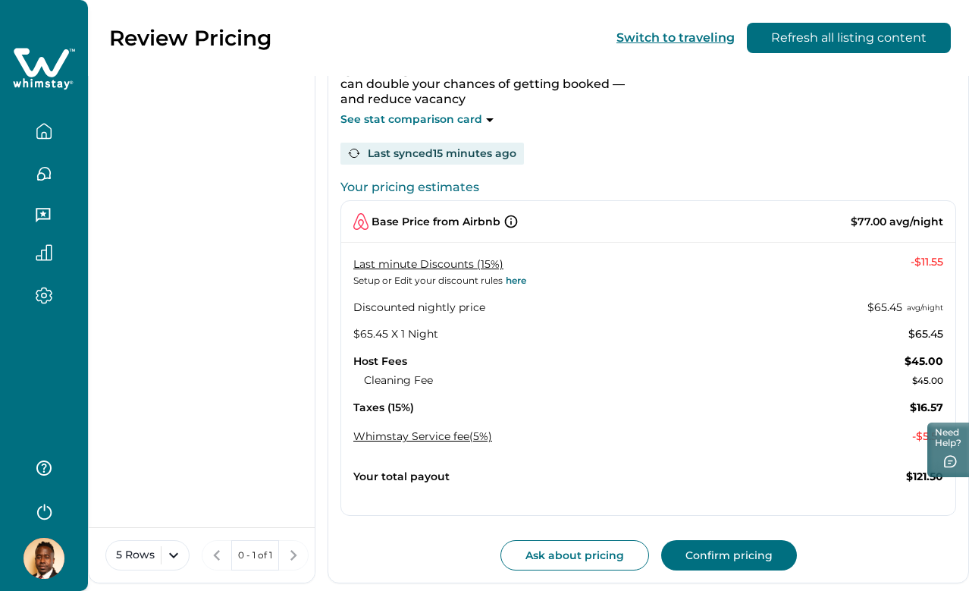
scroll to position [255, 0]
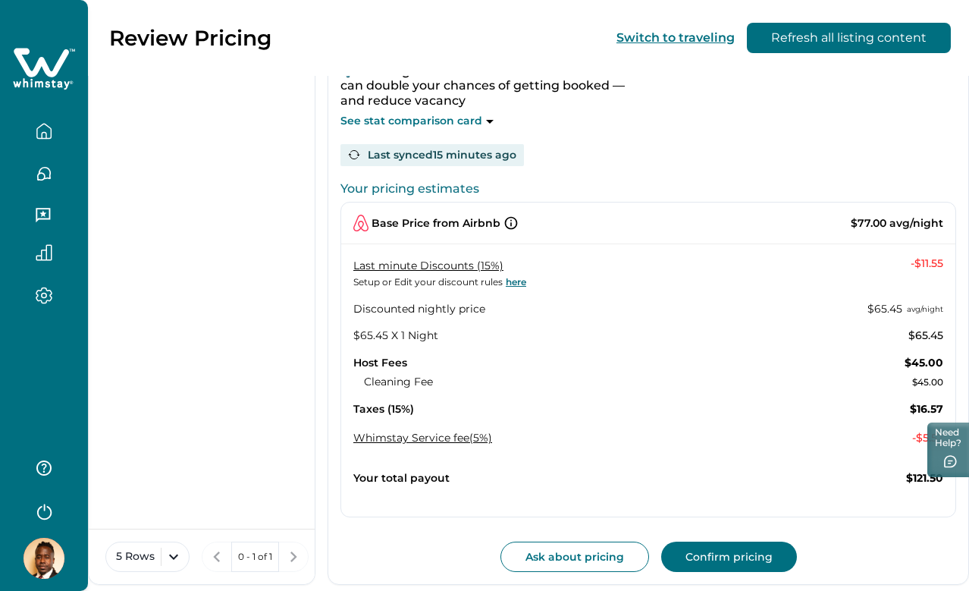
click at [523, 283] on link "here" at bounding box center [515, 281] width 24 height 11
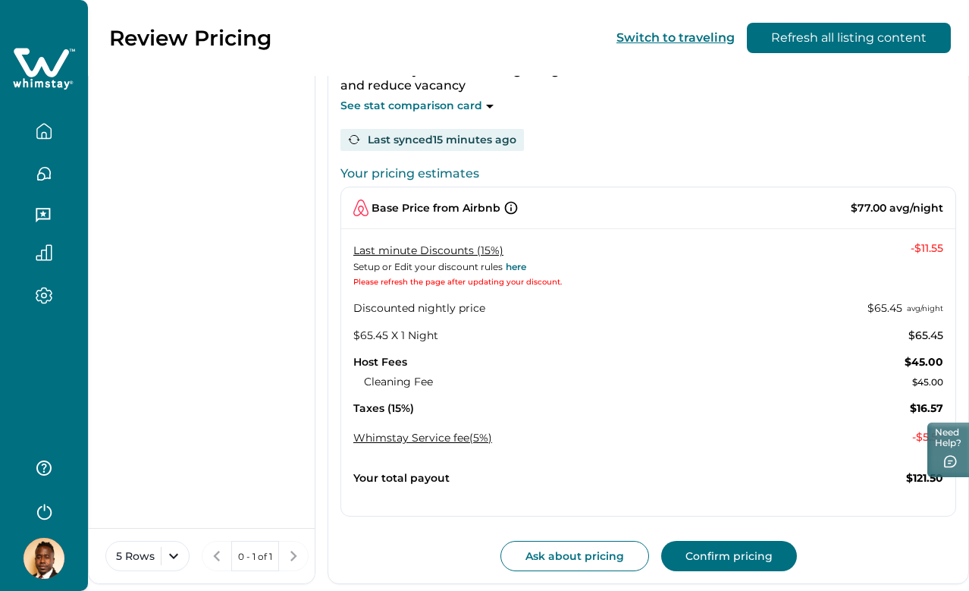
scroll to position [269, 0]
click at [730, 553] on button "Confirm pricing" at bounding box center [729, 556] width 136 height 30
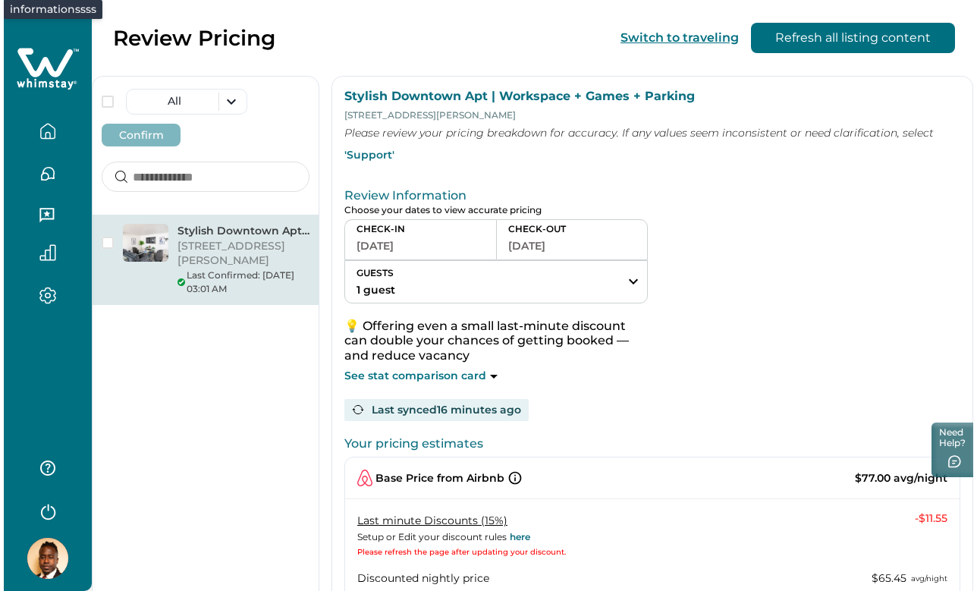
scroll to position [0, 0]
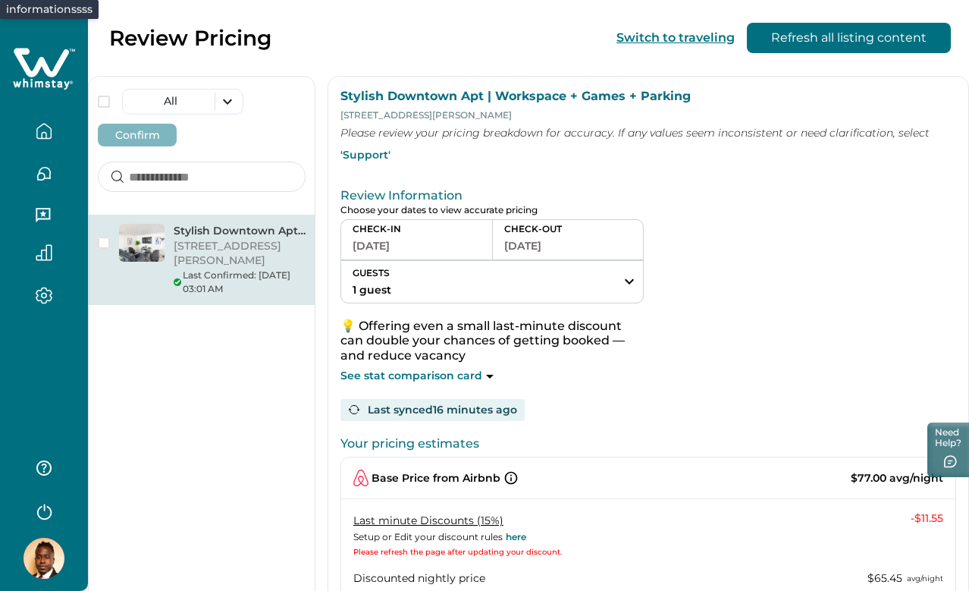
click at [46, 64] on icon at bounding box center [41, 62] width 55 height 29
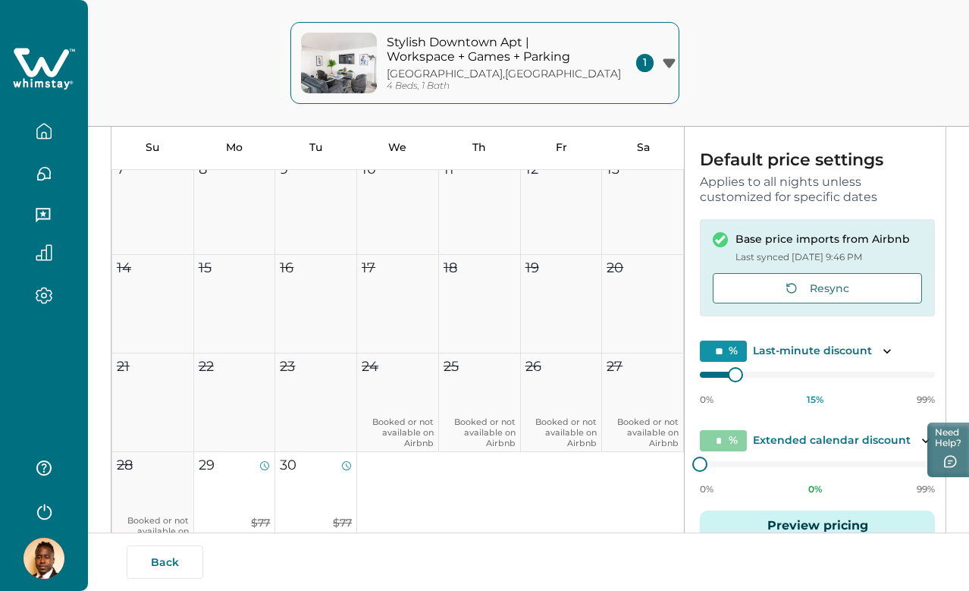
scroll to position [165, 0]
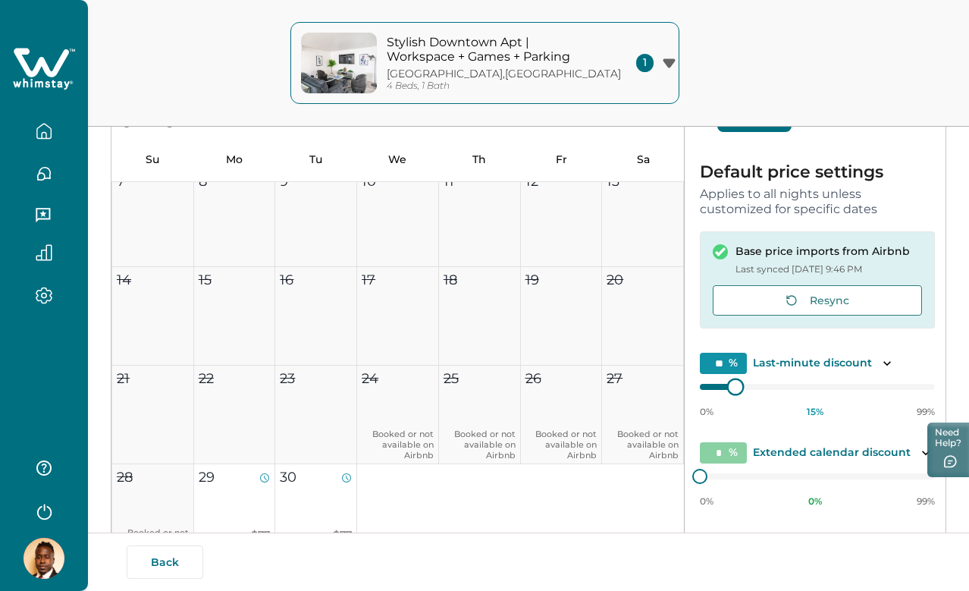
type input "**"
click at [719, 391] on div at bounding box center [817, 387] width 235 height 12
click at [702, 392] on div "0% 15 % 99%" at bounding box center [817, 399] width 235 height 38
click at [833, 359] on p "Last-minute discount" at bounding box center [812, 363] width 119 height 15
click at [889, 366] on icon "Toggle description" at bounding box center [887, 363] width 15 height 15
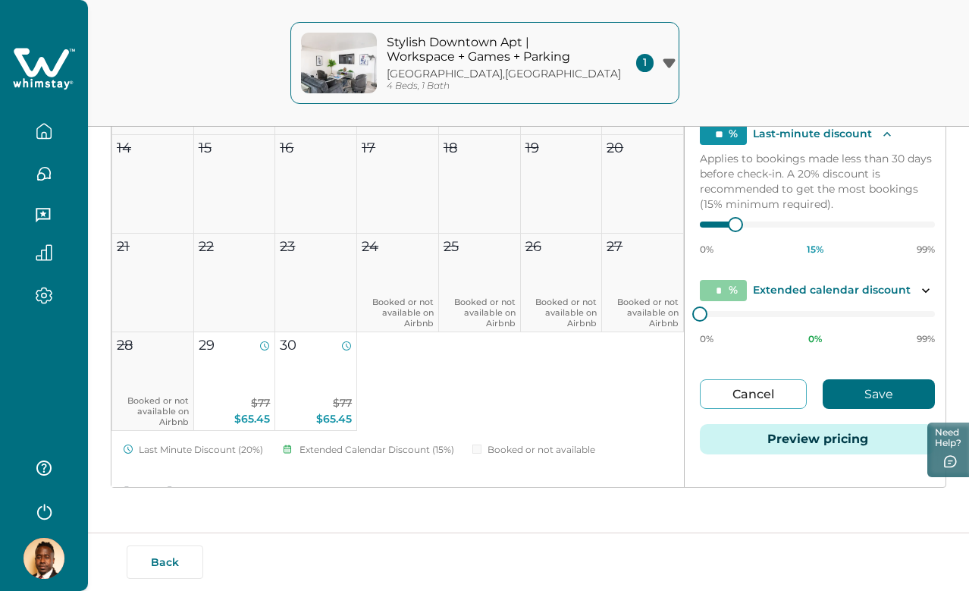
scroll to position [96, 0]
click at [849, 387] on button "Save" at bounding box center [879, 395] width 112 height 30
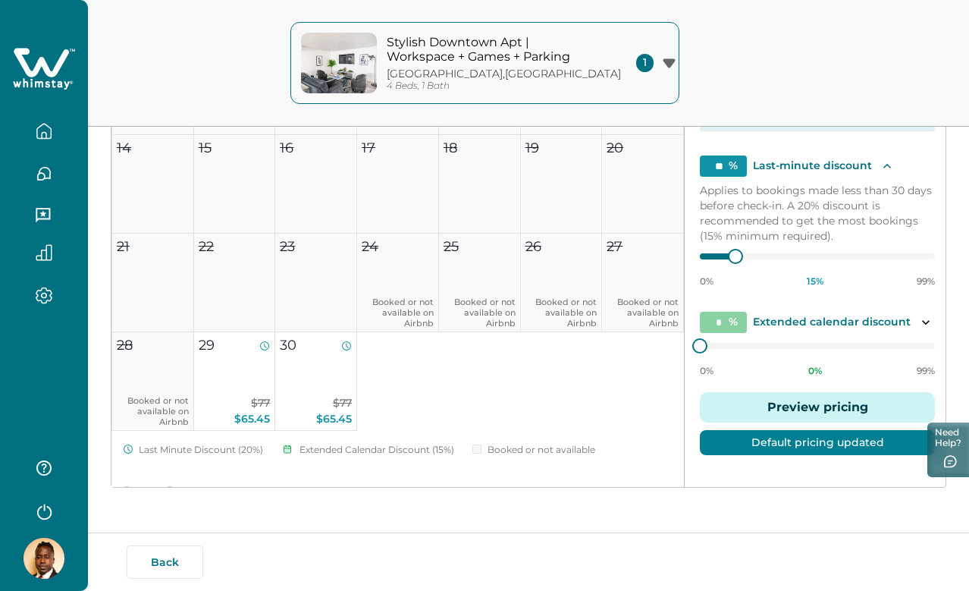
scroll to position [33, 0]
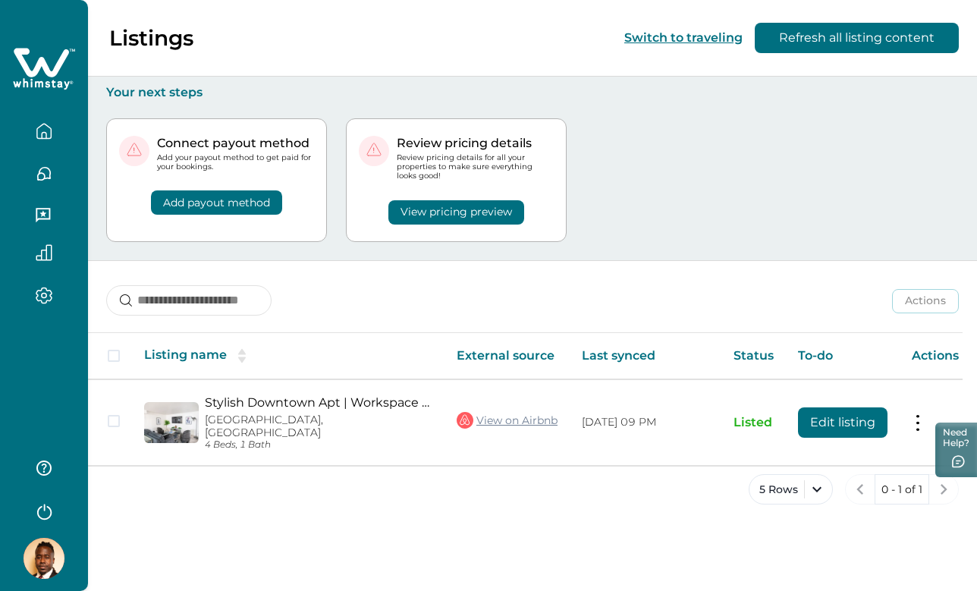
click at [480, 211] on button "View pricing preview" at bounding box center [456, 212] width 136 height 24
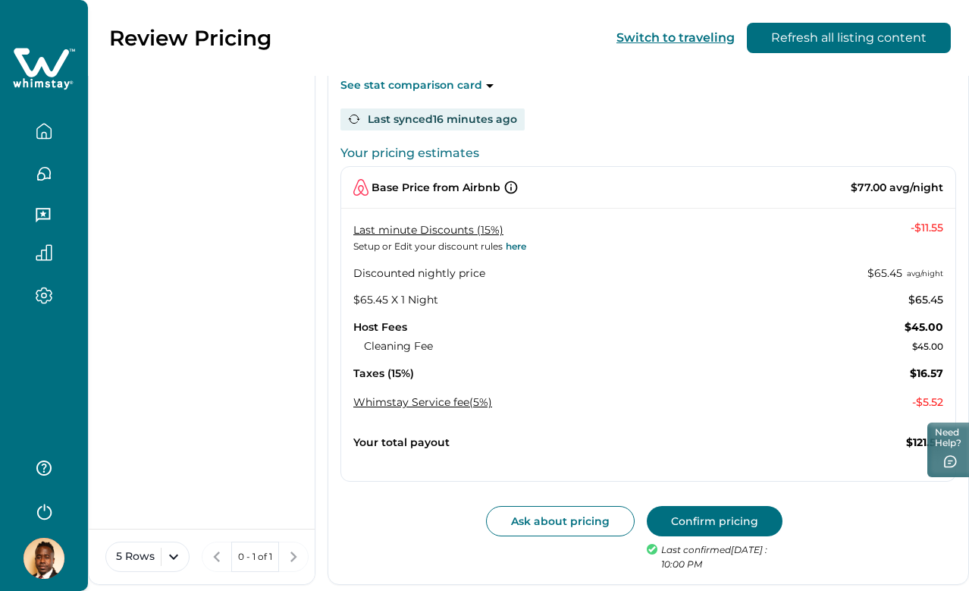
scroll to position [290, 0]
click at [698, 532] on div "Confirm pricing Last confirmed [DATE] : 10:00 PM" at bounding box center [729, 540] width 164 height 66
click at [716, 524] on button "Confirm pricing" at bounding box center [715, 522] width 136 height 30
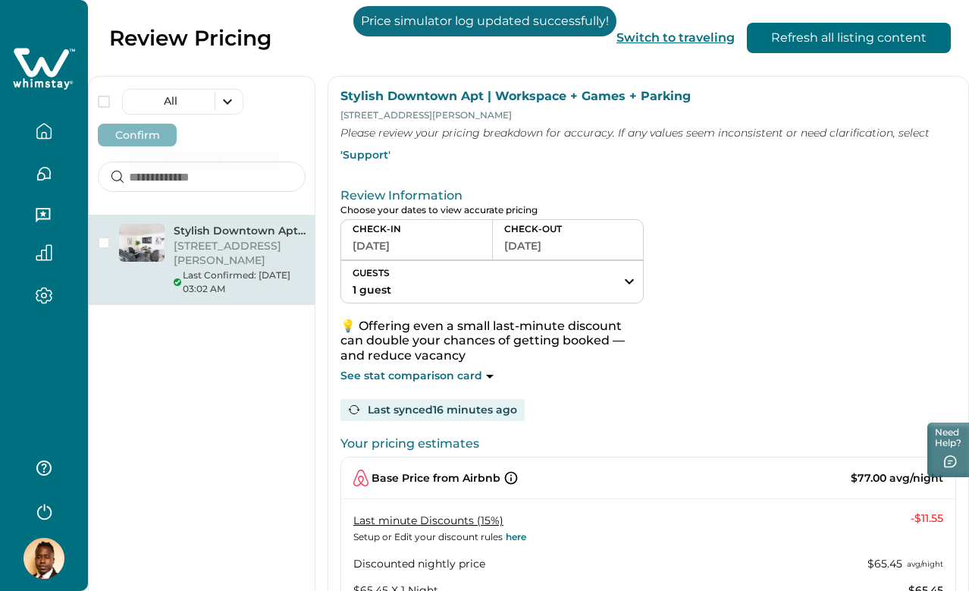
scroll to position [0, 0]
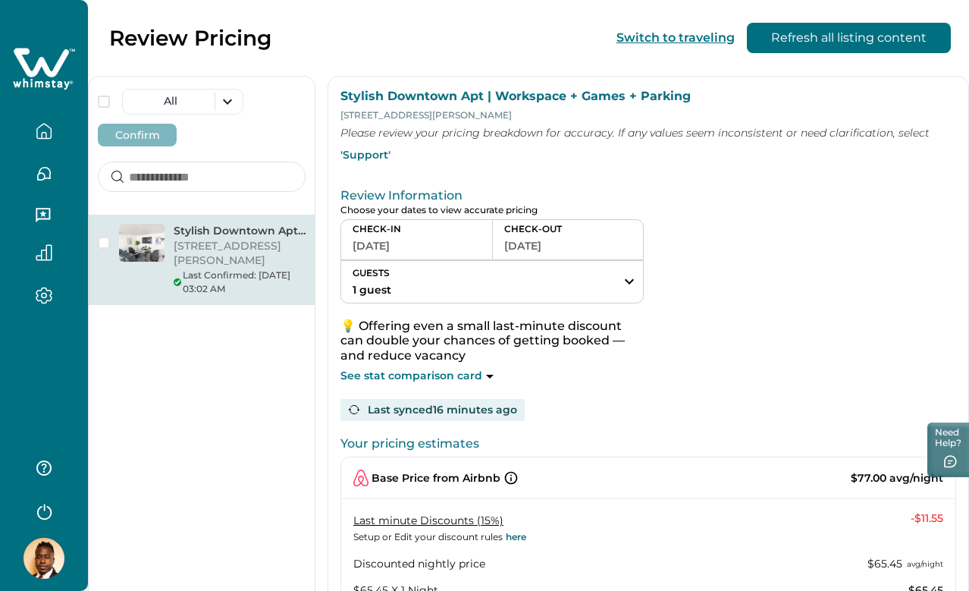
click at [30, 59] on icon at bounding box center [44, 69] width 62 height 46
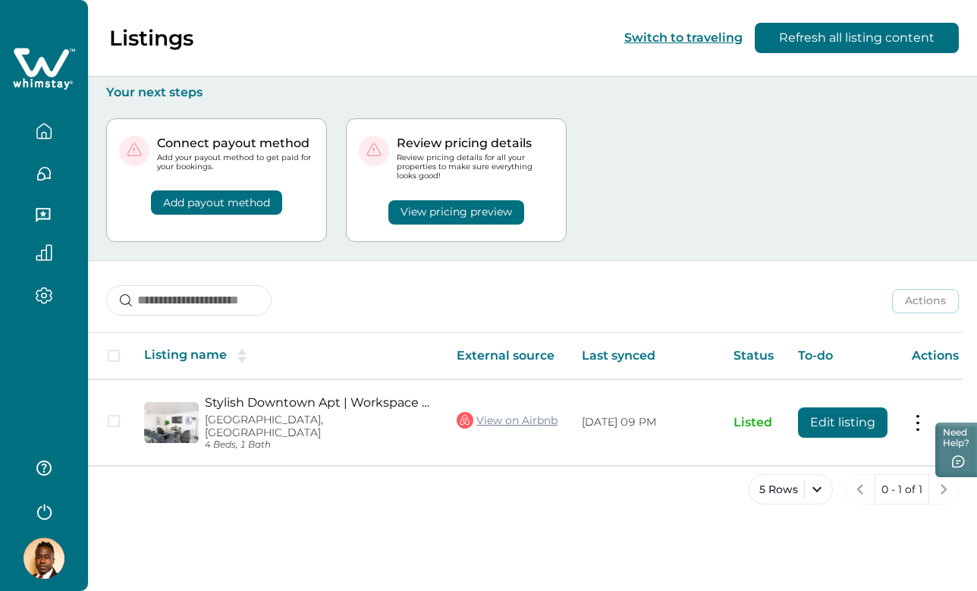
click at [254, 200] on button "Add payout method" at bounding box center [216, 202] width 131 height 24
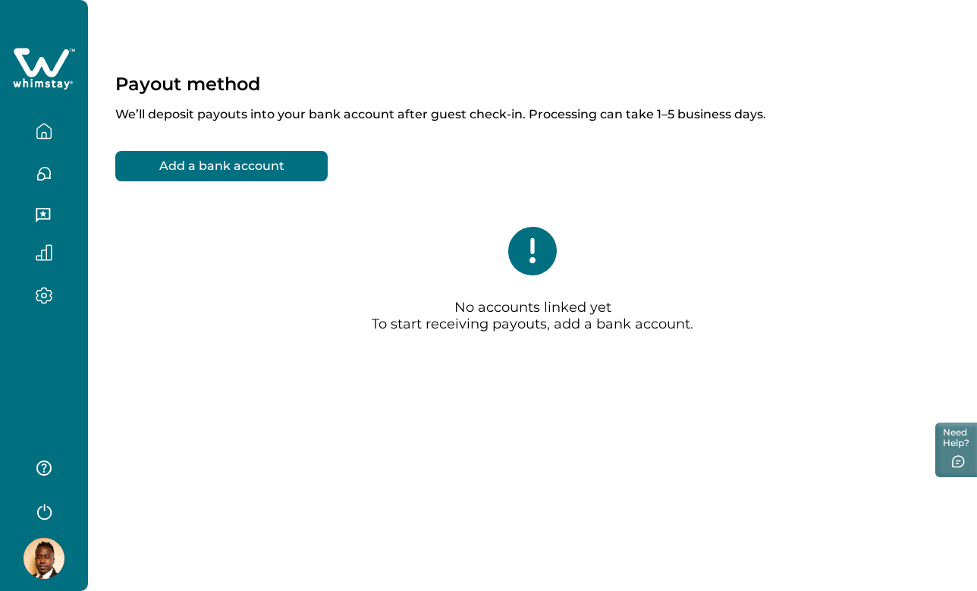
click at [245, 157] on button "Add a bank account" at bounding box center [221, 166] width 212 height 30
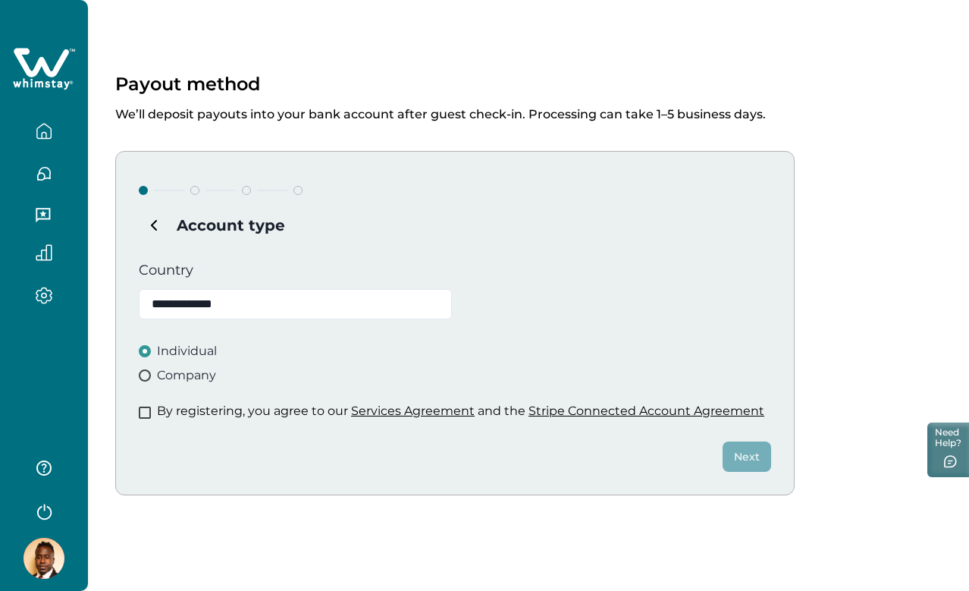
click at [158, 414] on p "By registering, you agree to our Services Agreement and the Stripe Connected Ac…" at bounding box center [460, 410] width 607 height 15
click at [141, 410] on span at bounding box center [145, 412] width 12 height 12
click at [743, 462] on button "Next" at bounding box center [747, 456] width 49 height 30
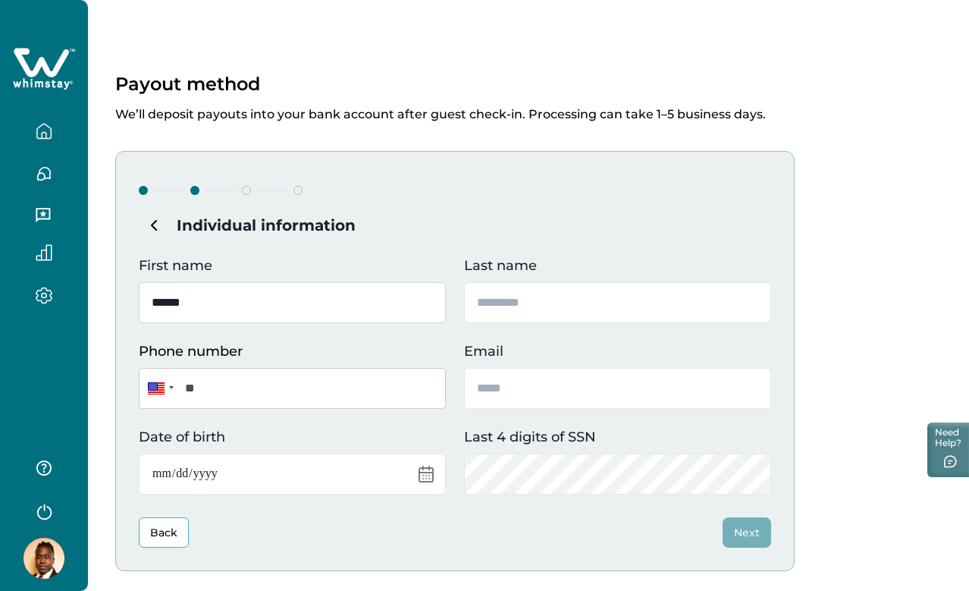
type input "******"
type input "*"
